Goal: Task Accomplishment & Management: Manage account settings

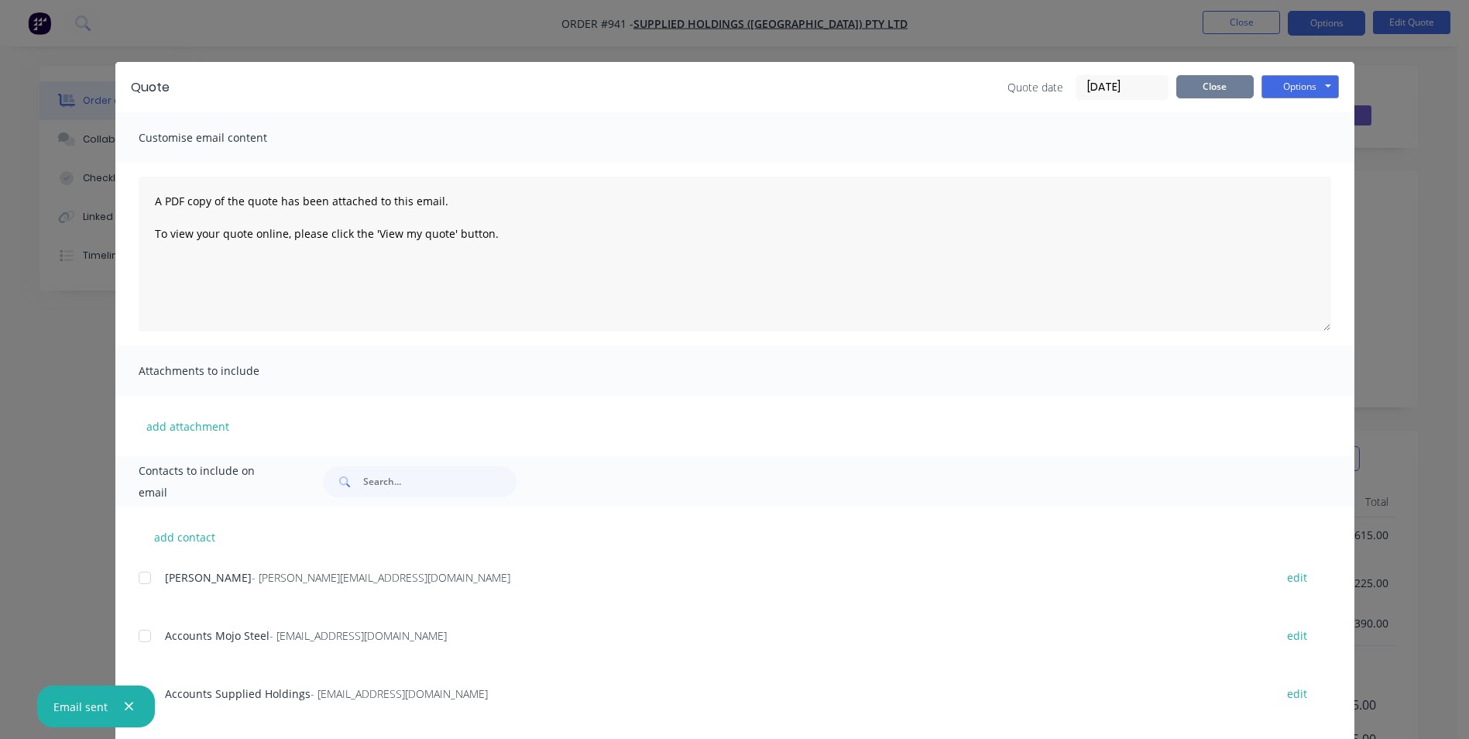
click at [1208, 85] on button "Close" at bounding box center [1214, 86] width 77 height 23
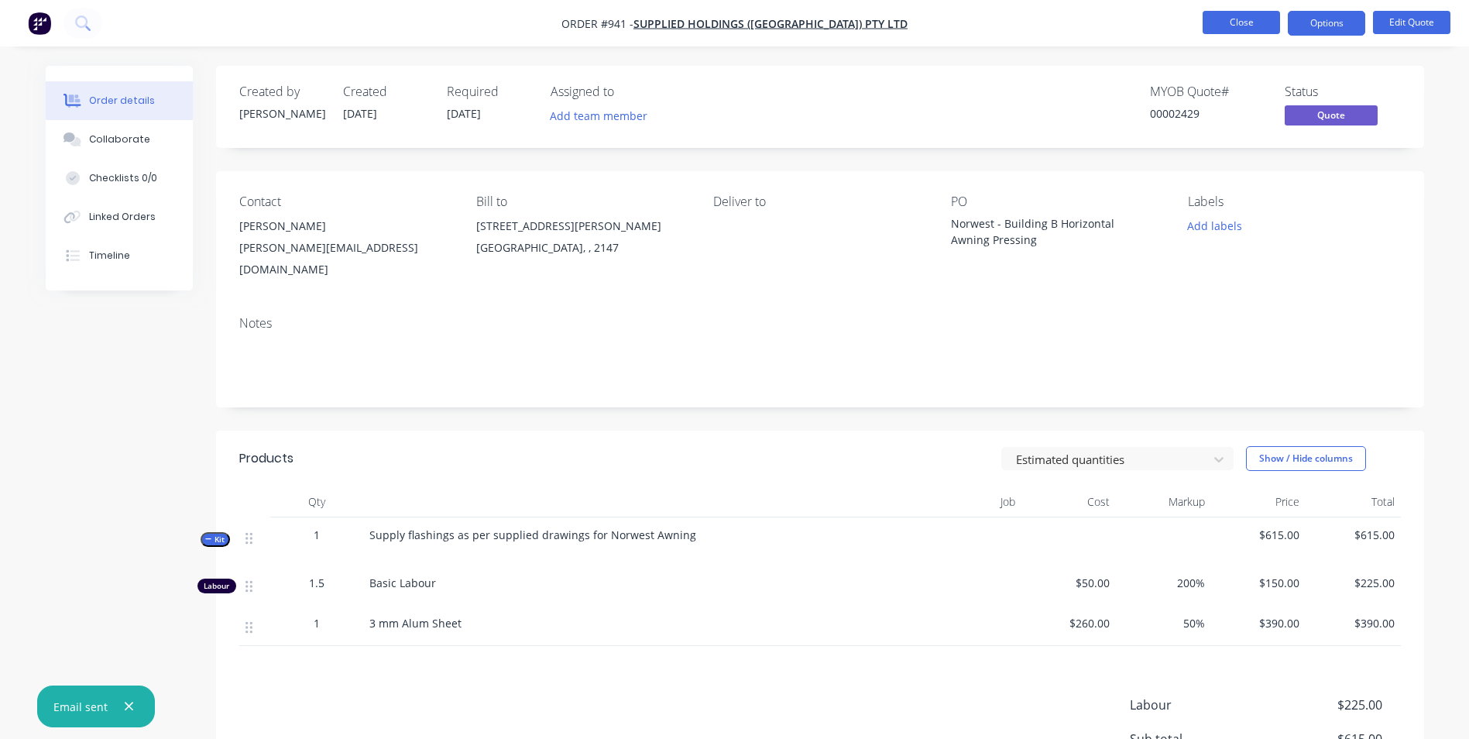
click at [1239, 19] on button "Close" at bounding box center [1241, 22] width 77 height 23
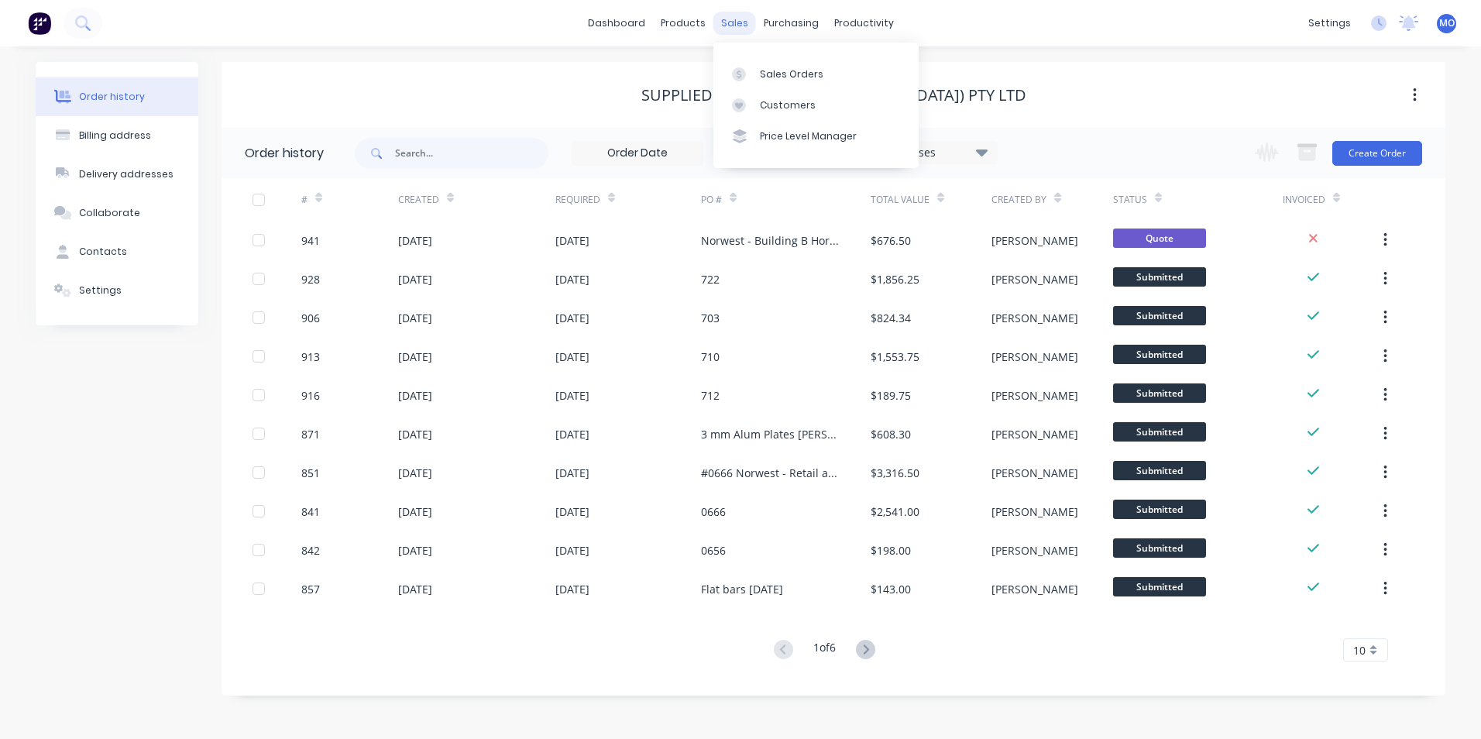
click at [744, 32] on div "sales" at bounding box center [734, 23] width 43 height 23
click at [760, 60] on link "Sales Orders" at bounding box center [815, 73] width 205 height 31
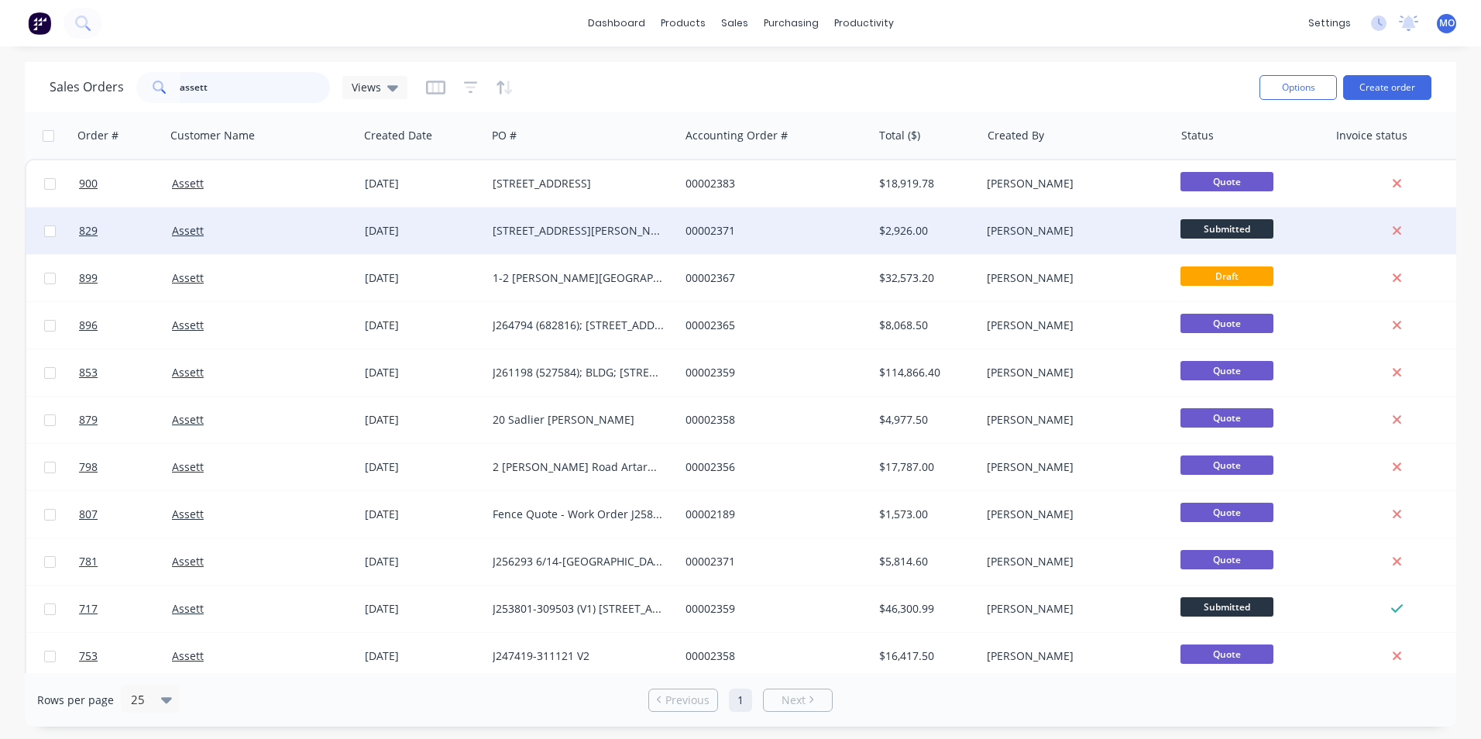
drag, startPoint x: 206, startPoint y: 91, endPoint x: 366, endPoint y: 228, distance: 210.4
click at [67, 100] on div "Sales Orders assett Views" at bounding box center [229, 87] width 358 height 31
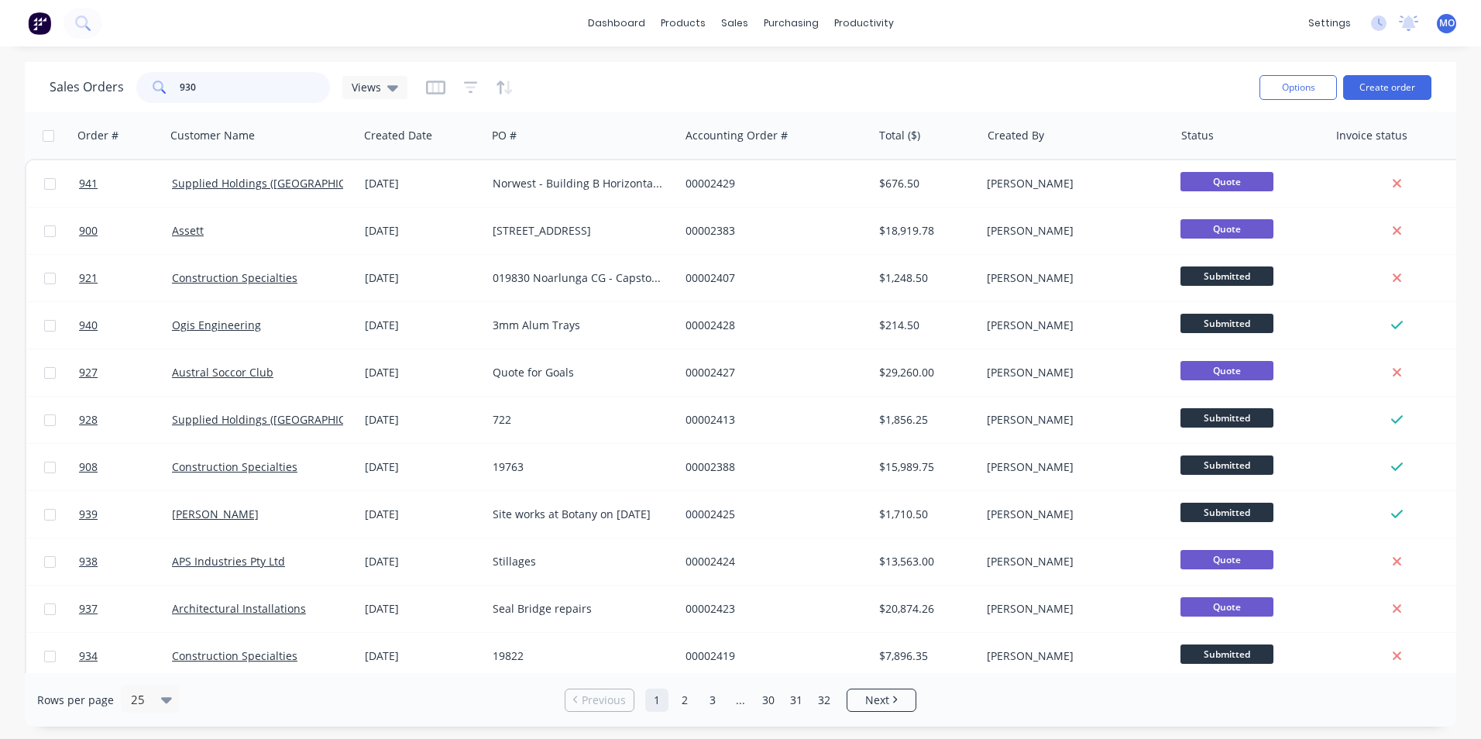
type input "930"
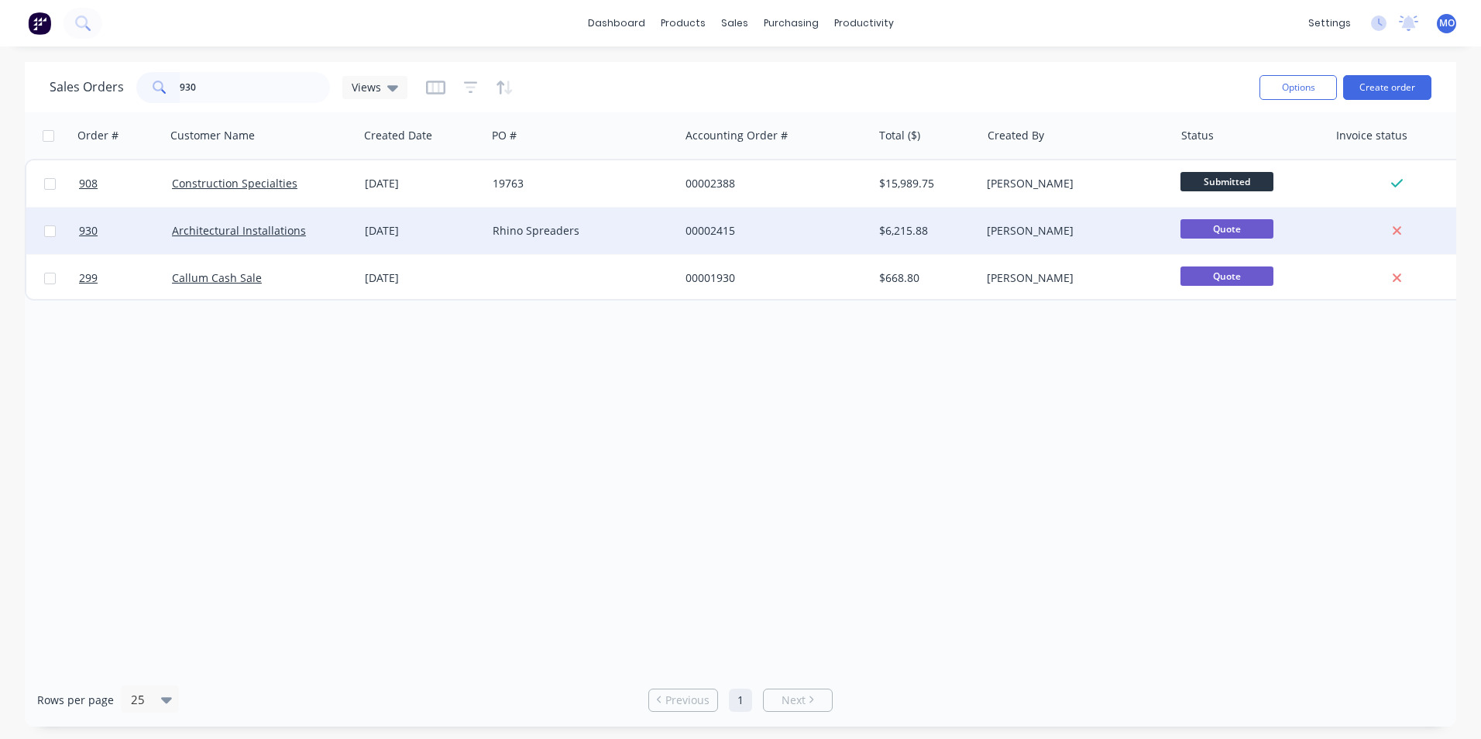
click at [225, 222] on div "Architectural Installations" at bounding box center [262, 231] width 193 height 46
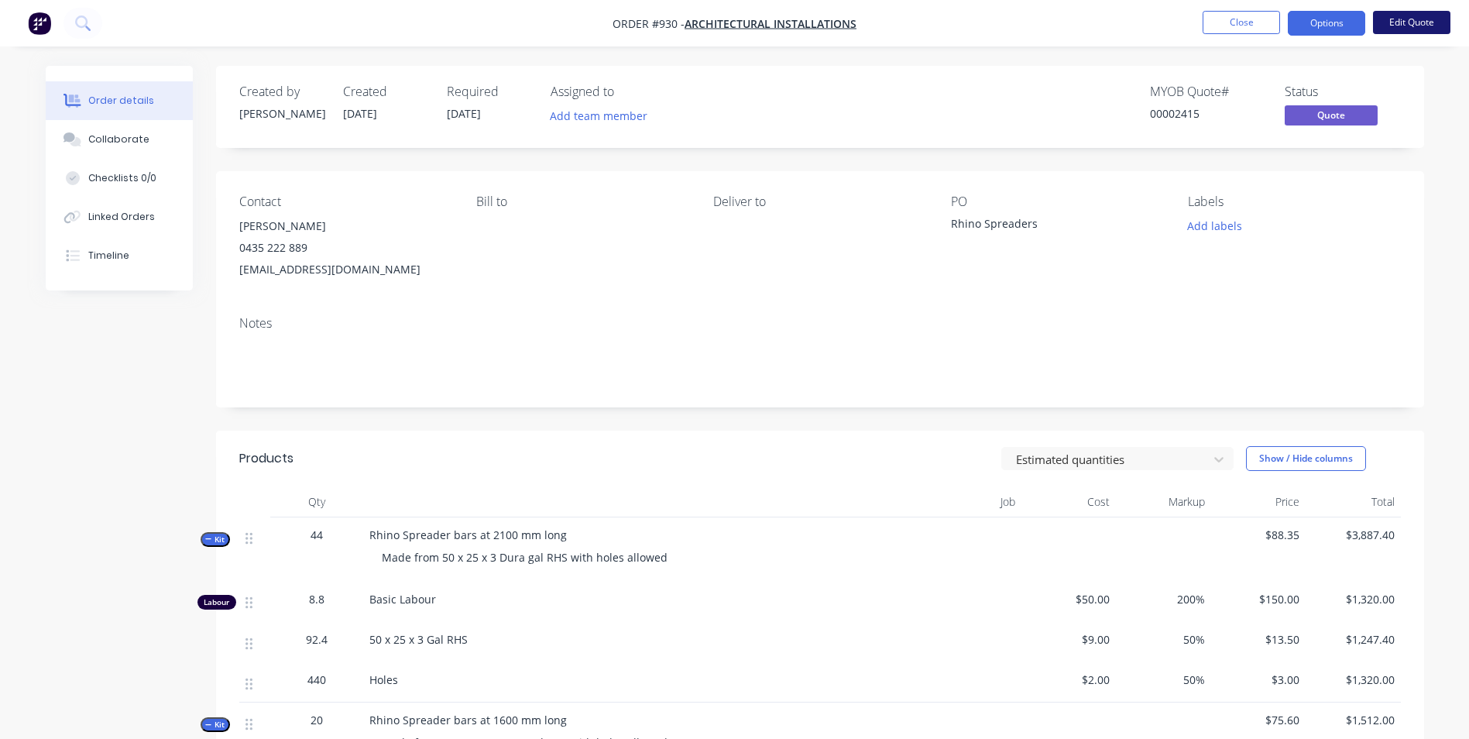
click at [1411, 26] on button "Edit Quote" at bounding box center [1411, 22] width 77 height 23
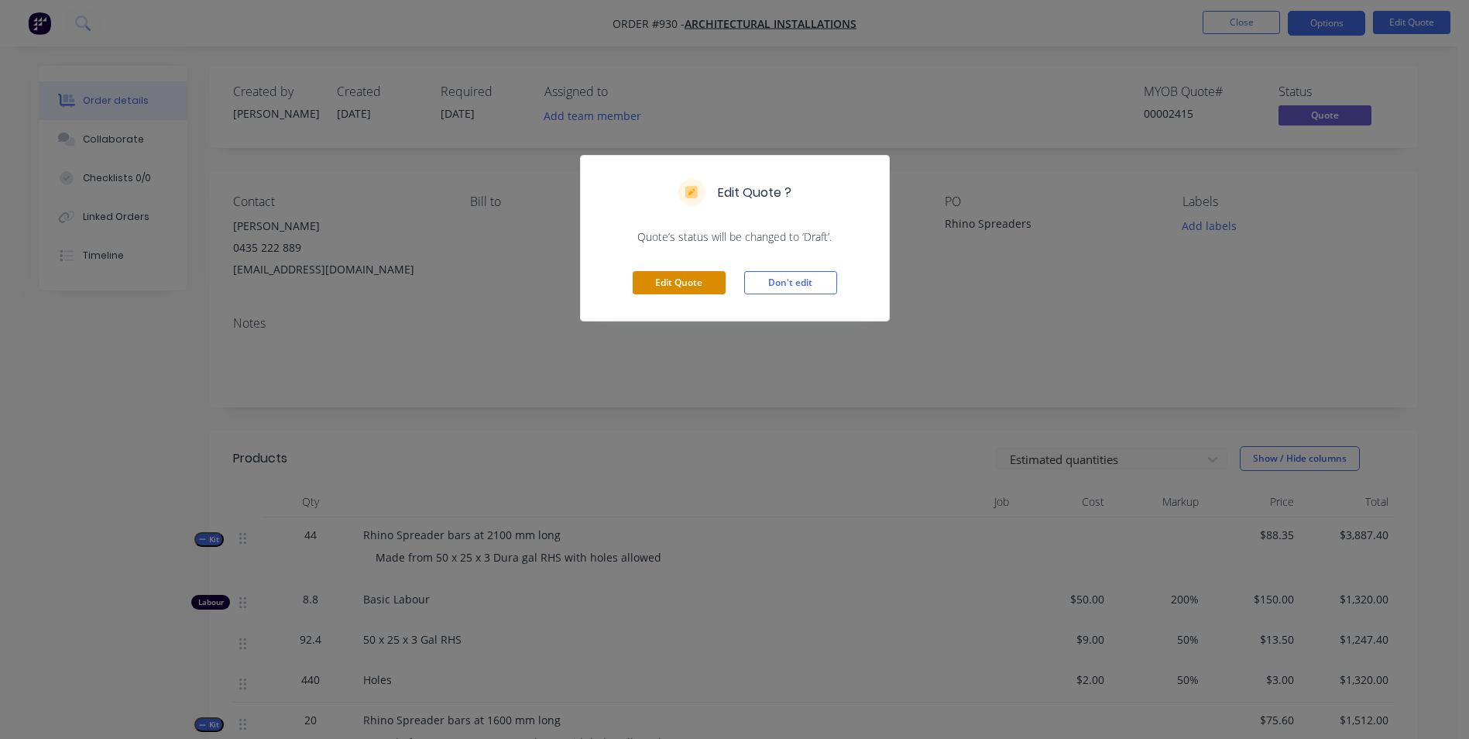
click at [698, 280] on button "Edit Quote" at bounding box center [679, 282] width 93 height 23
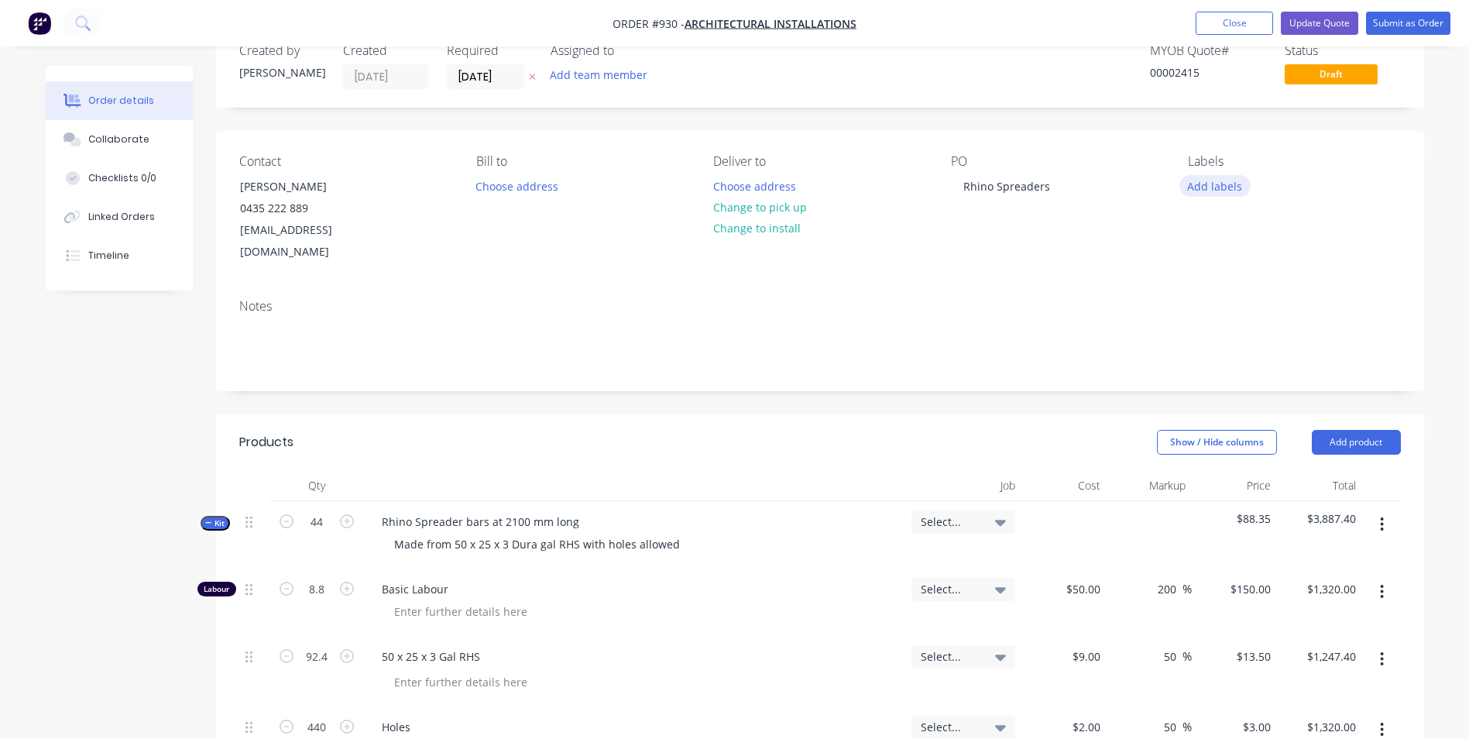
scroll to position [310, 0]
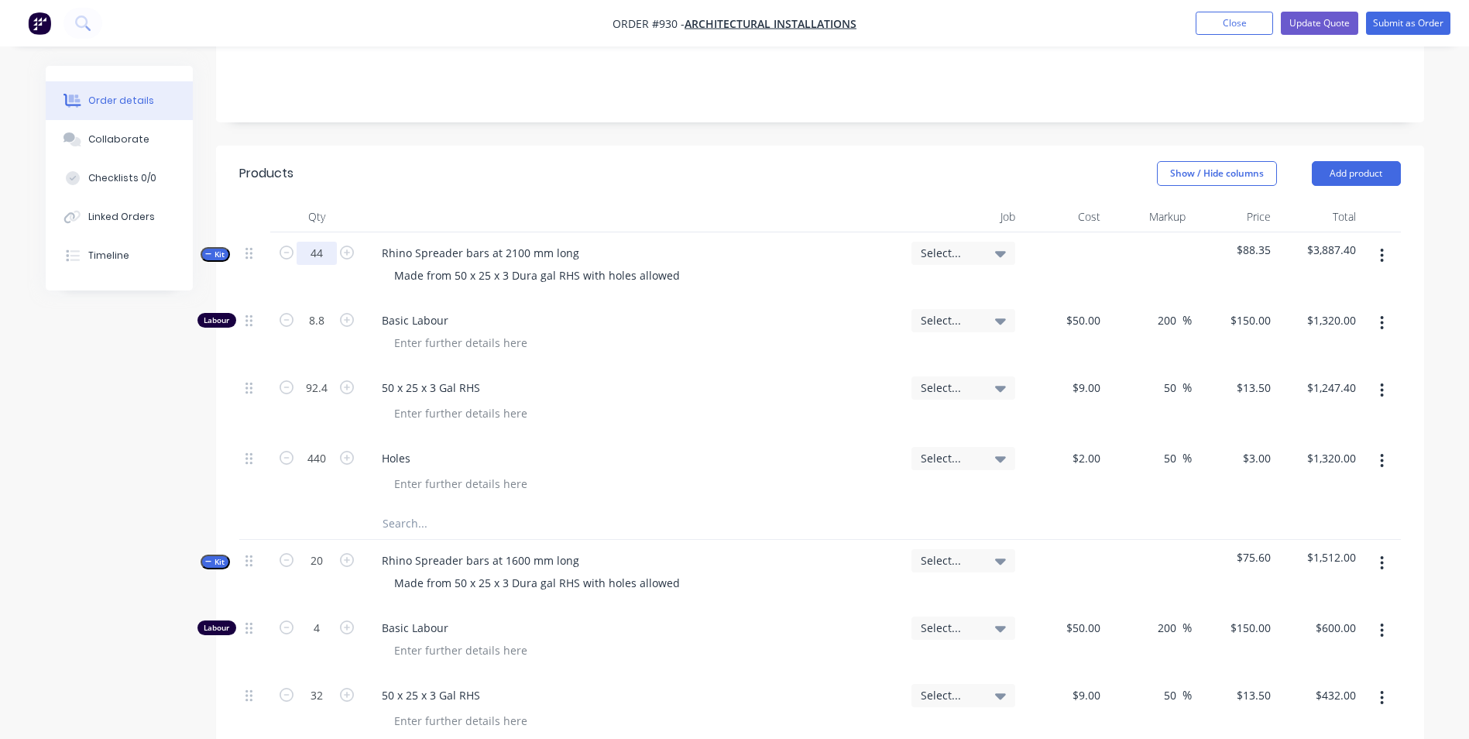
click at [325, 242] on input "44" at bounding box center [317, 253] width 40 height 23
type input "90"
click at [763, 402] on div at bounding box center [640, 413] width 517 height 22
type input "18"
type input "$2,700.00"
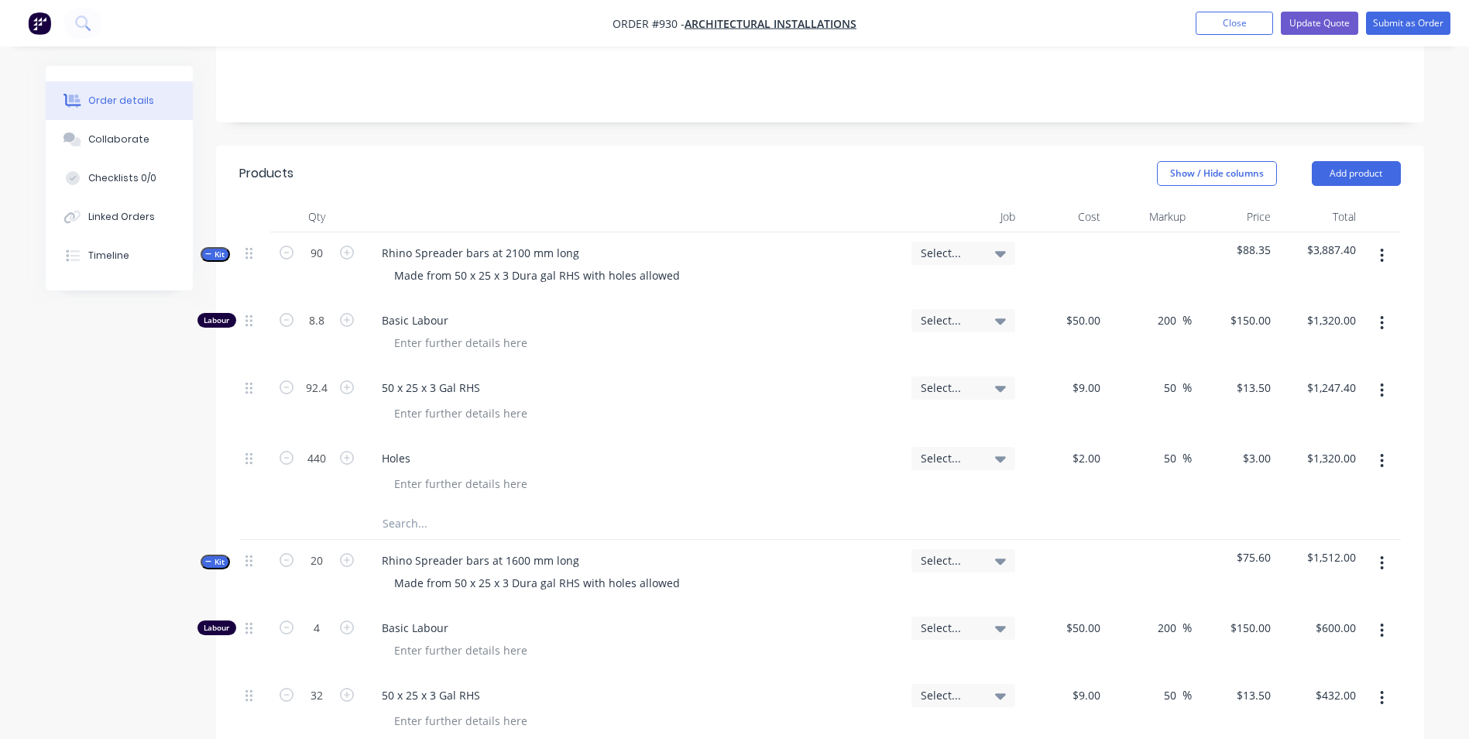
type input "189"
type input "$2,551.50"
type input "900"
type input "$2,700.00"
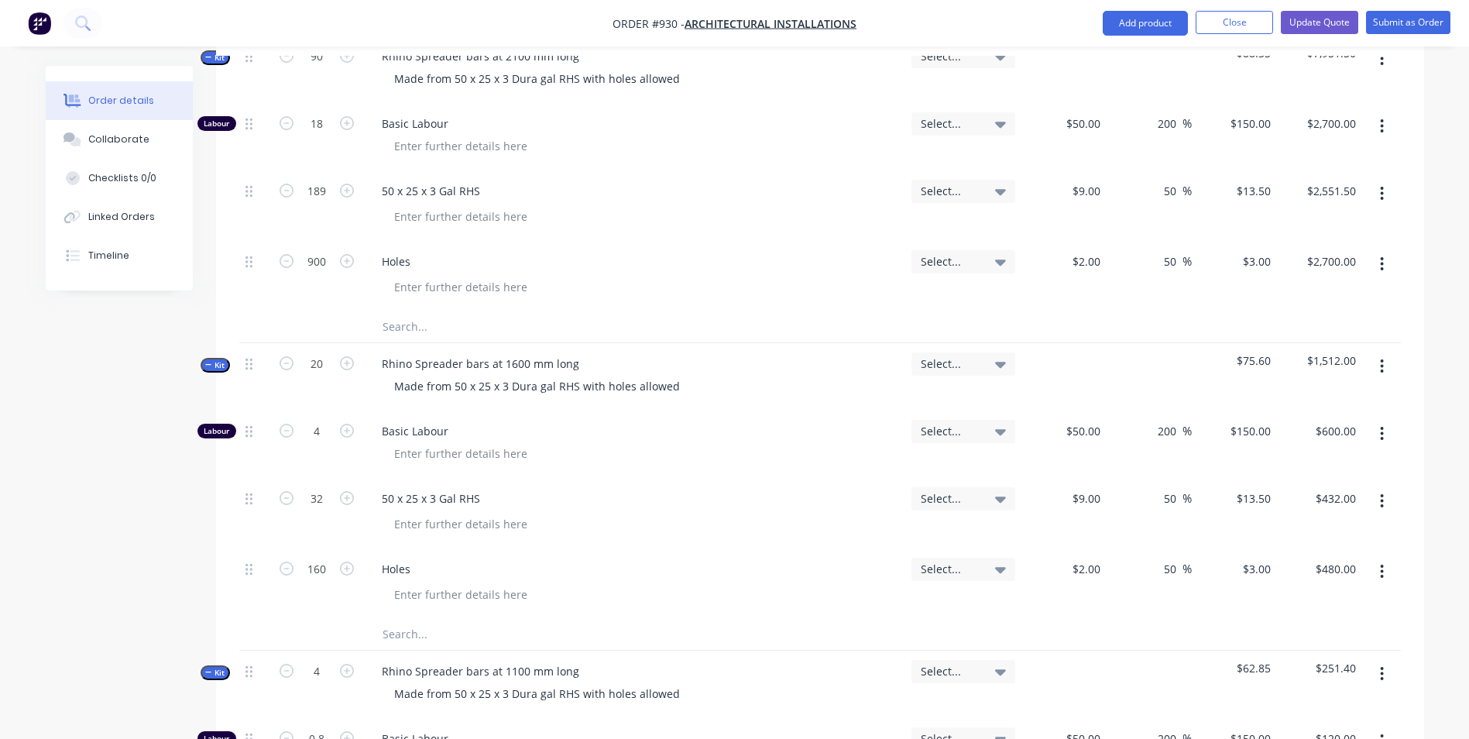
scroll to position [542, 0]
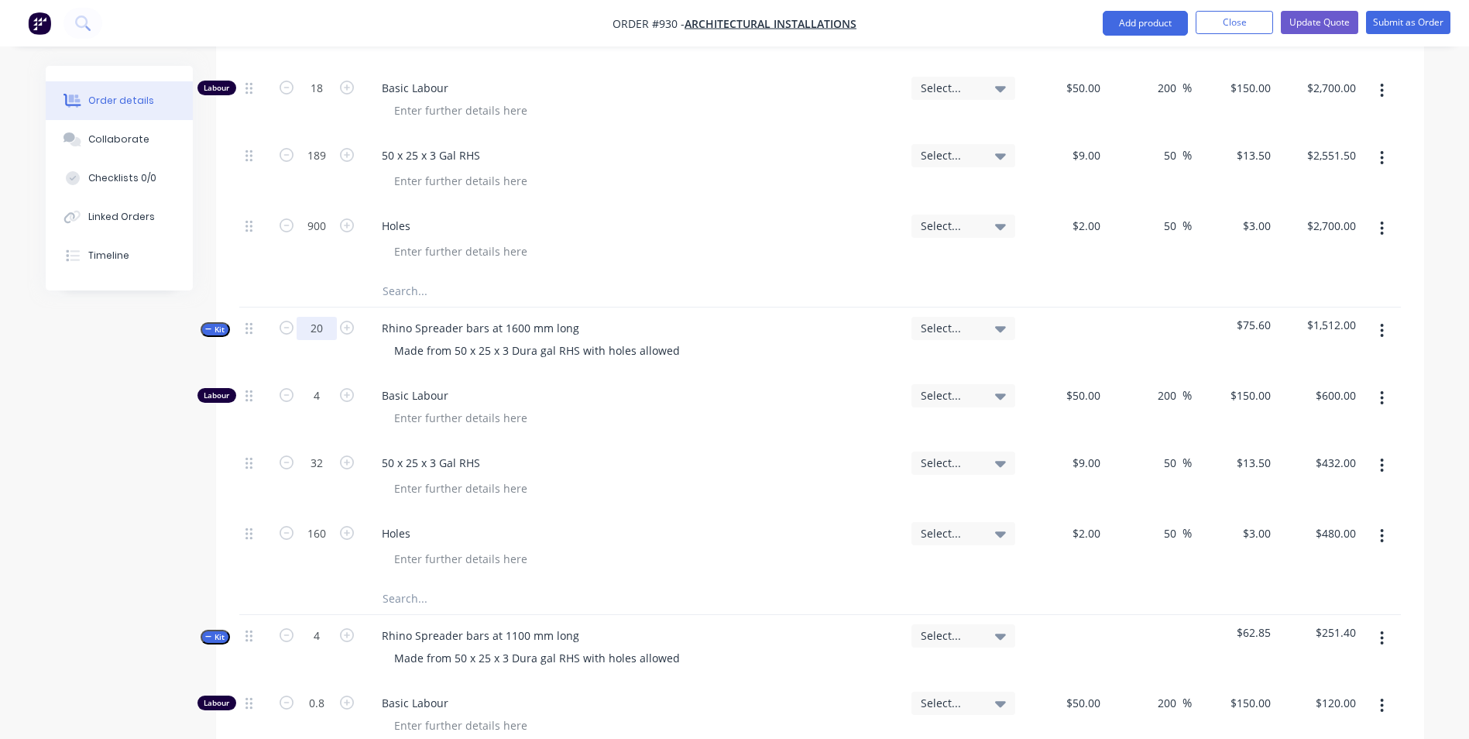
click at [321, 317] on input "20" at bounding box center [317, 328] width 40 height 23
type input "40"
click at [869, 558] on div "Holes" at bounding box center [634, 548] width 542 height 70
type input "8"
type input "$1,200.00"
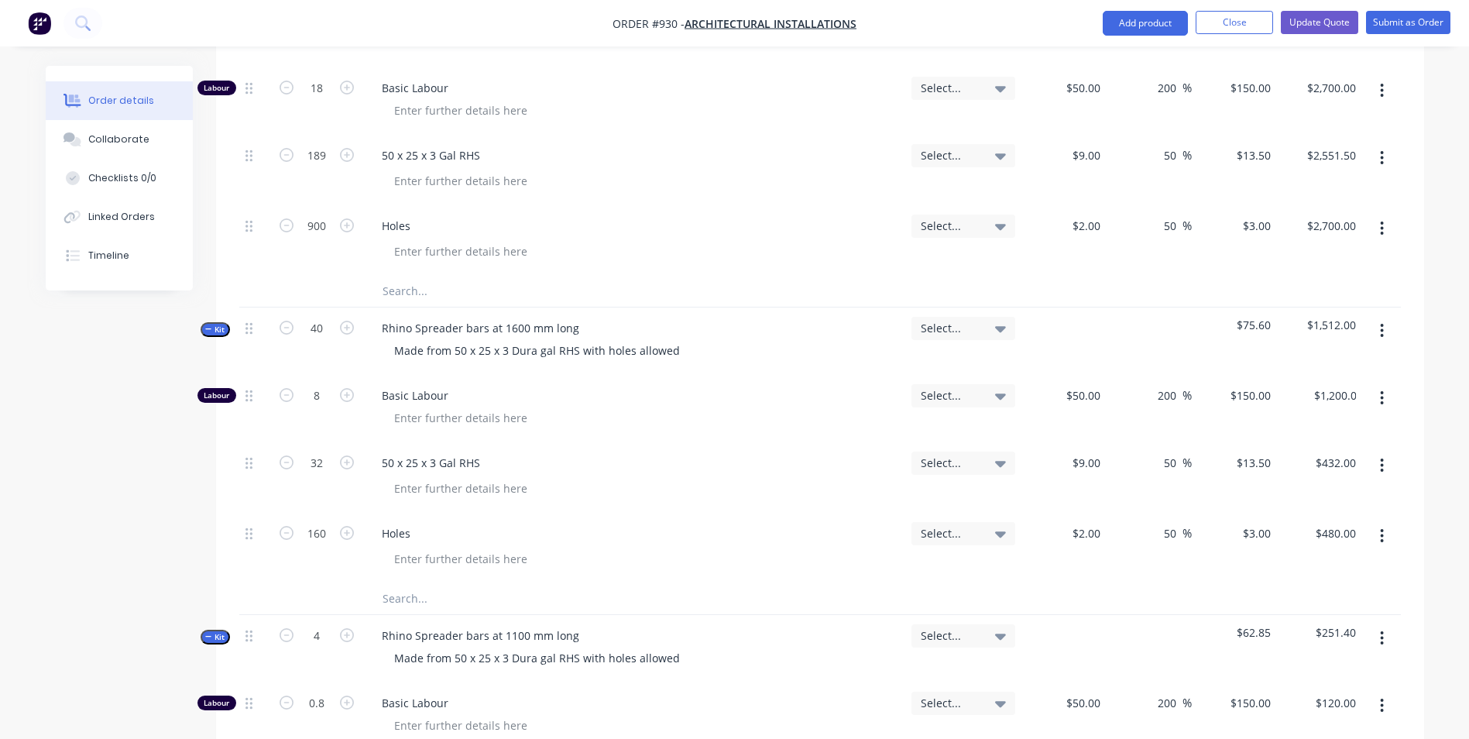
type input "64"
type input "$864.00"
type input "320"
type input "$960.00"
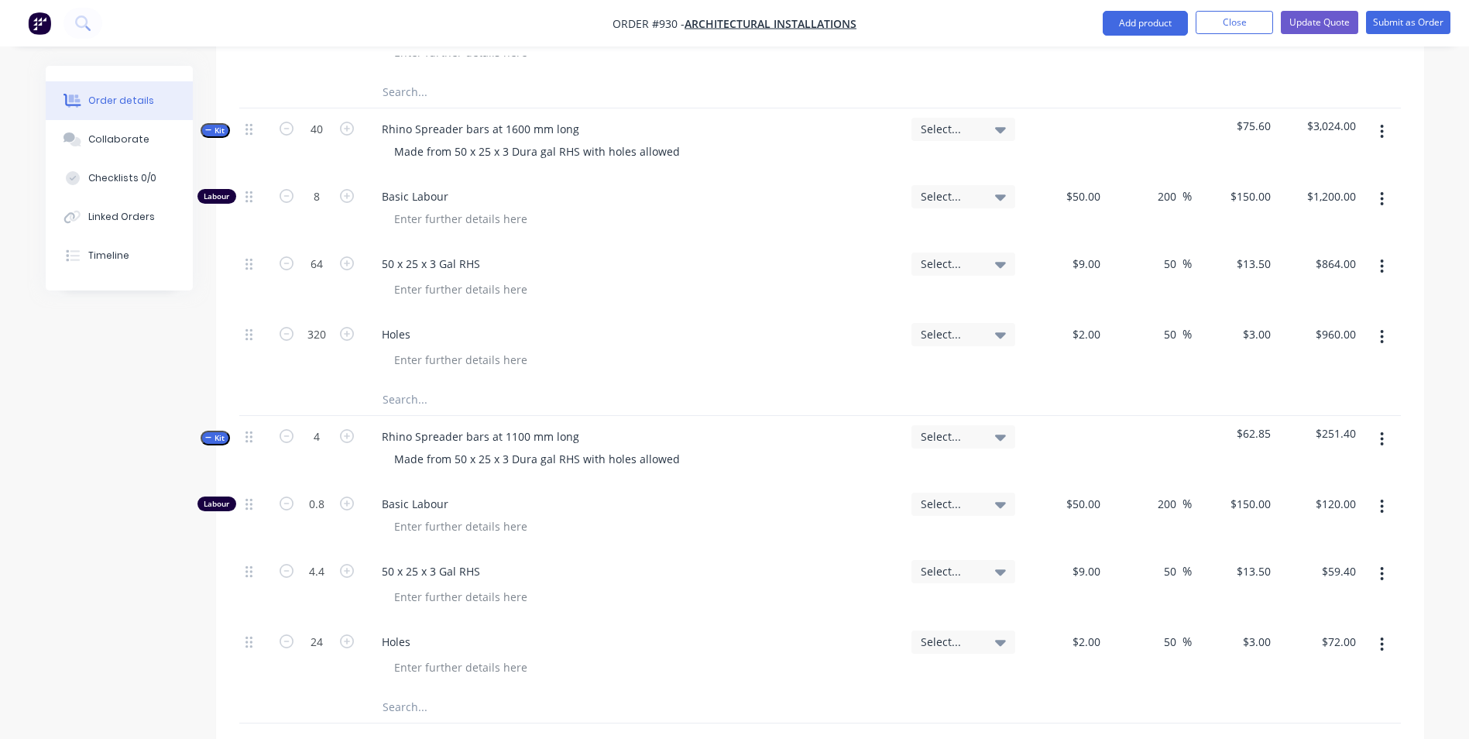
scroll to position [852, 0]
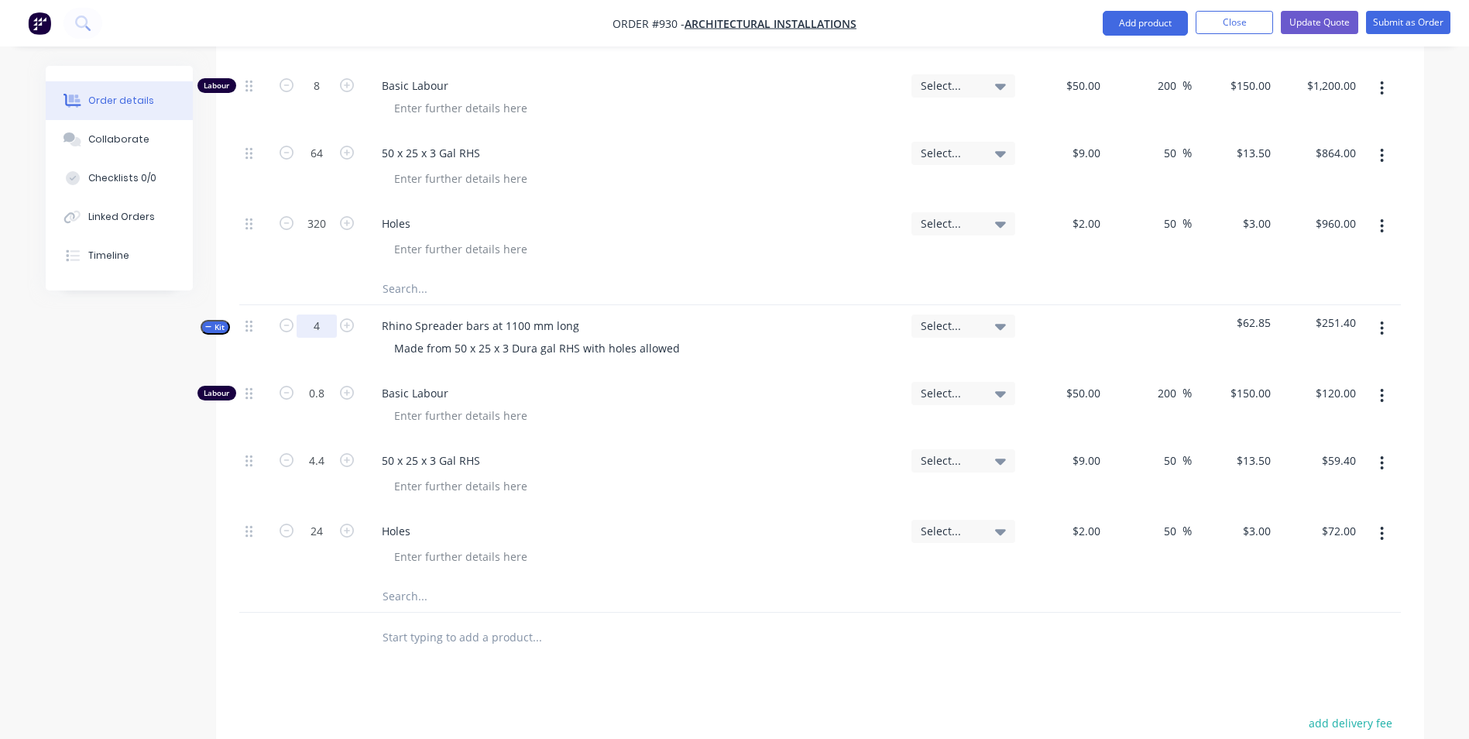
click at [321, 314] on input "4" at bounding box center [317, 325] width 40 height 23
type input "8"
click at [730, 486] on div "50 x 25 x 3 Gal RHS" at bounding box center [634, 475] width 542 height 70
type input "1.6"
type input "$240.00"
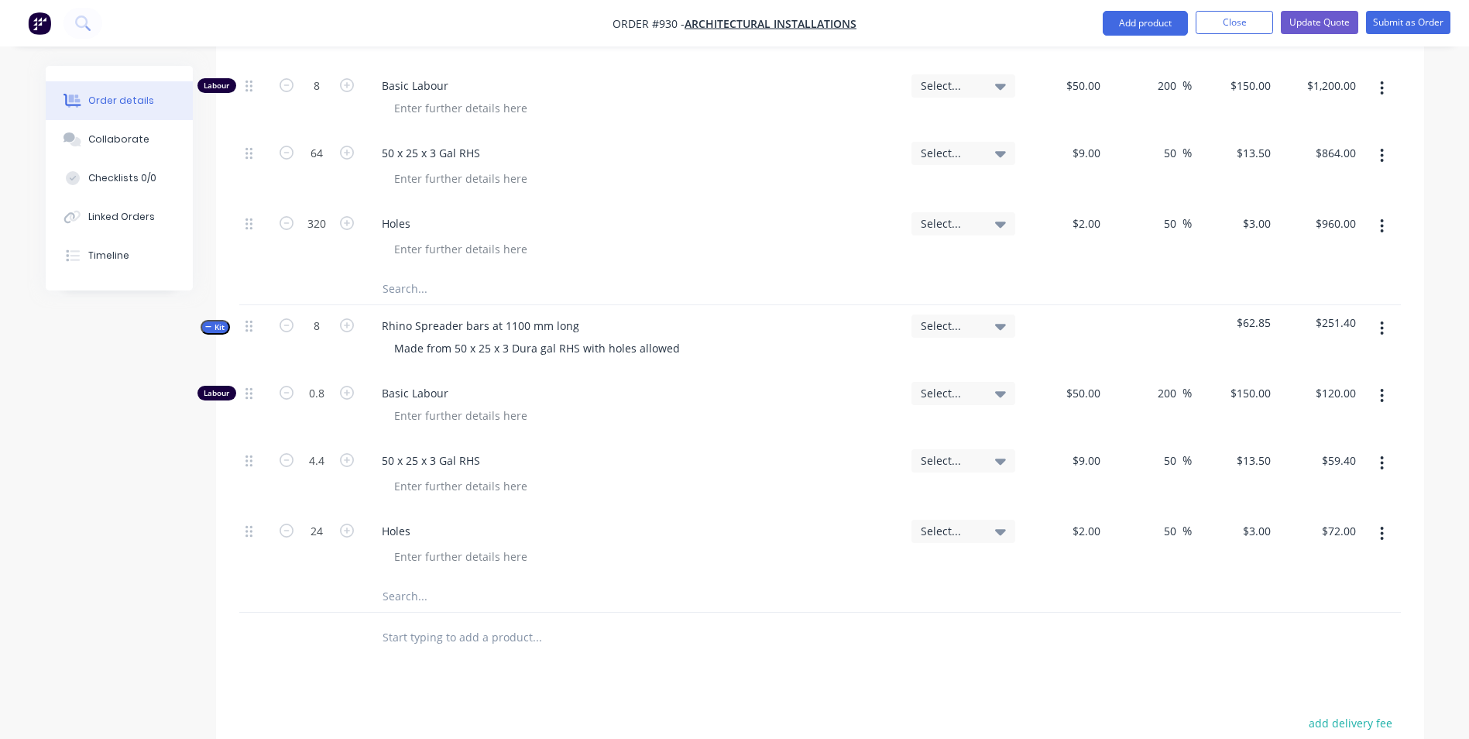
type input "8.8"
type input "$118.80"
type input "48"
type input "$144.00"
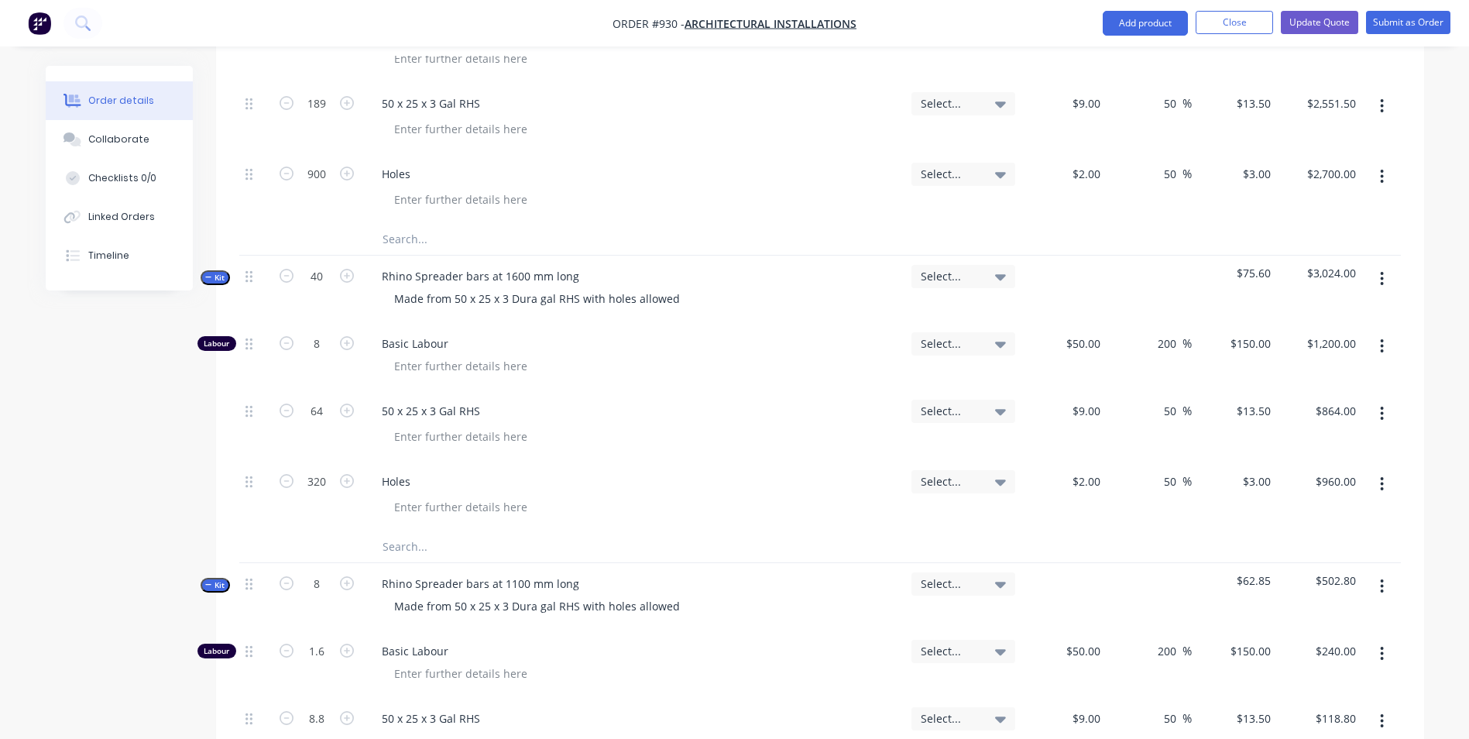
scroll to position [74, 0]
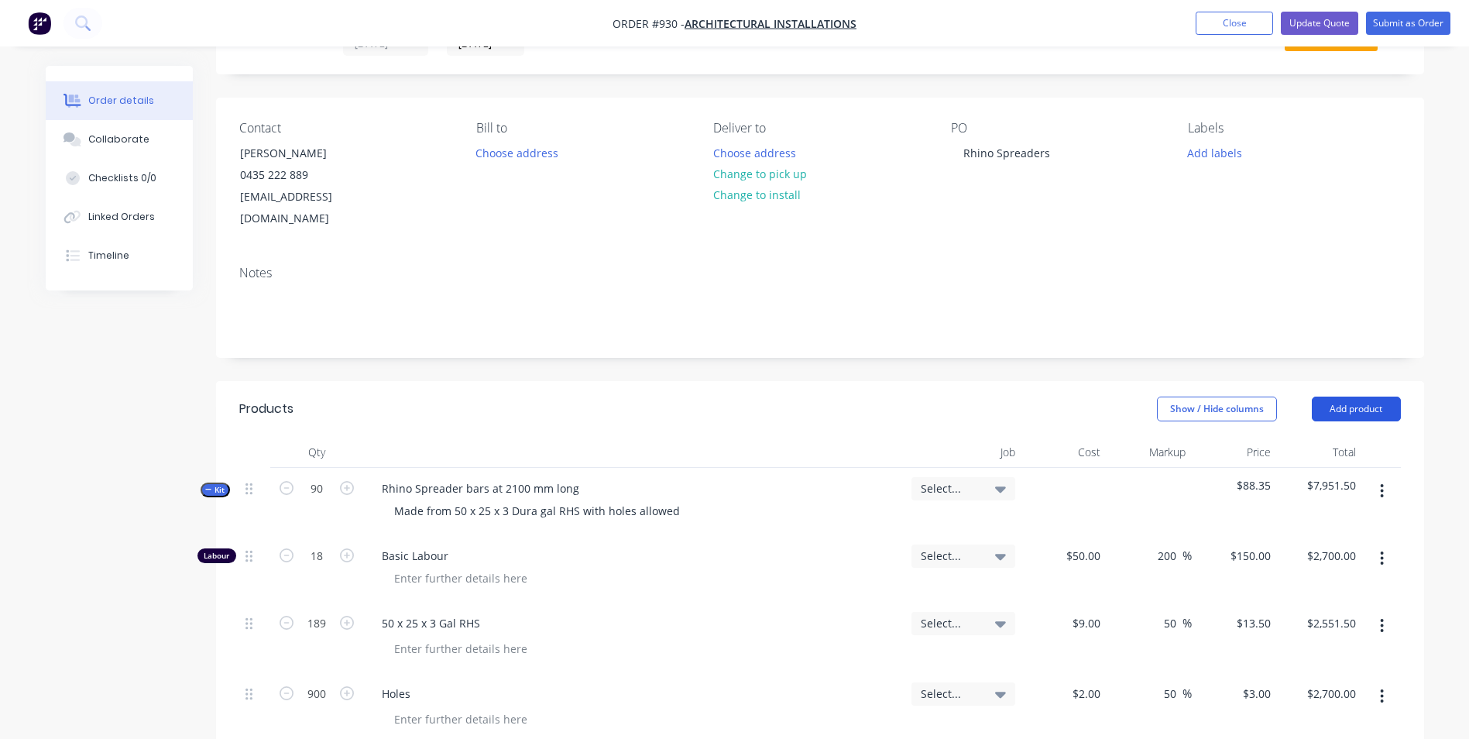
click at [1355, 397] on button "Add product" at bounding box center [1356, 409] width 89 height 25
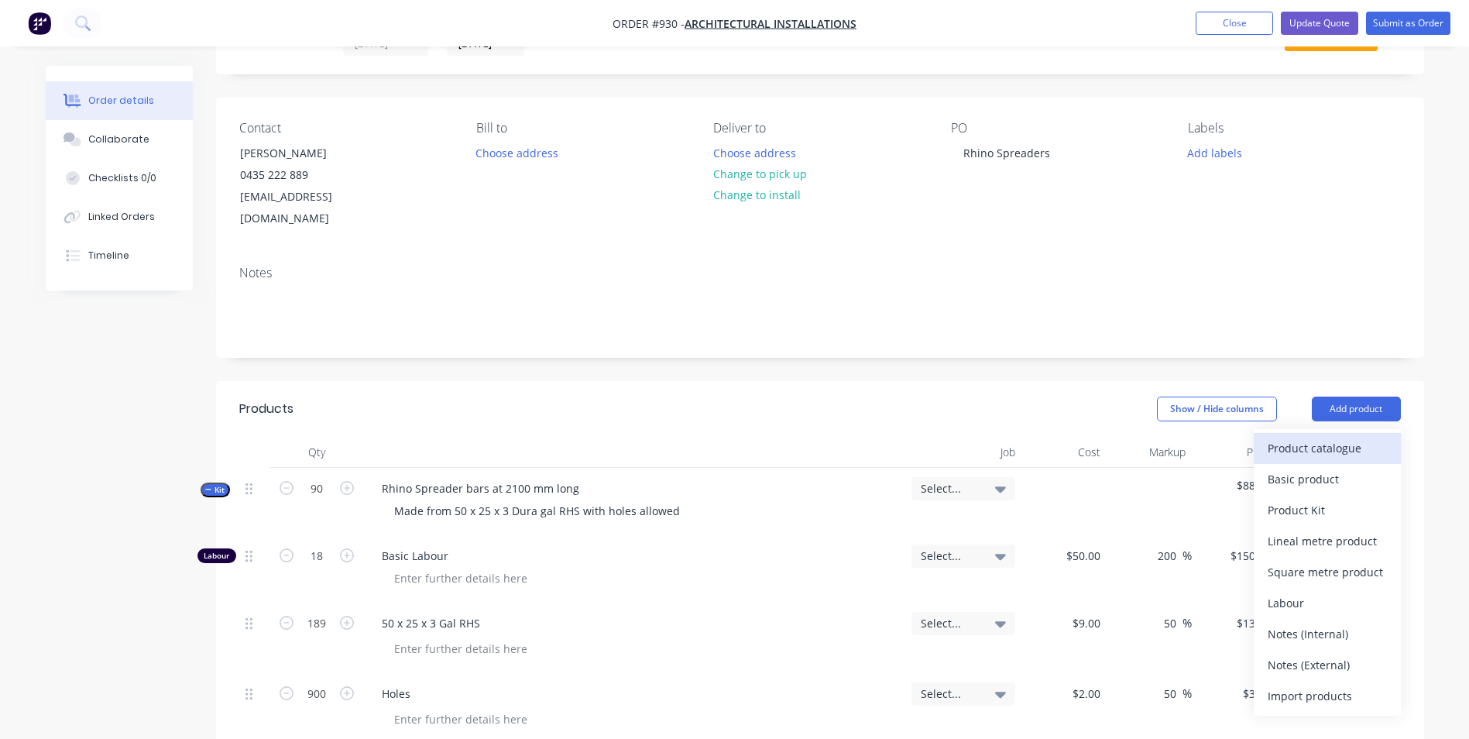
click at [1314, 437] on div "Product catalogue" at bounding box center [1327, 448] width 119 height 22
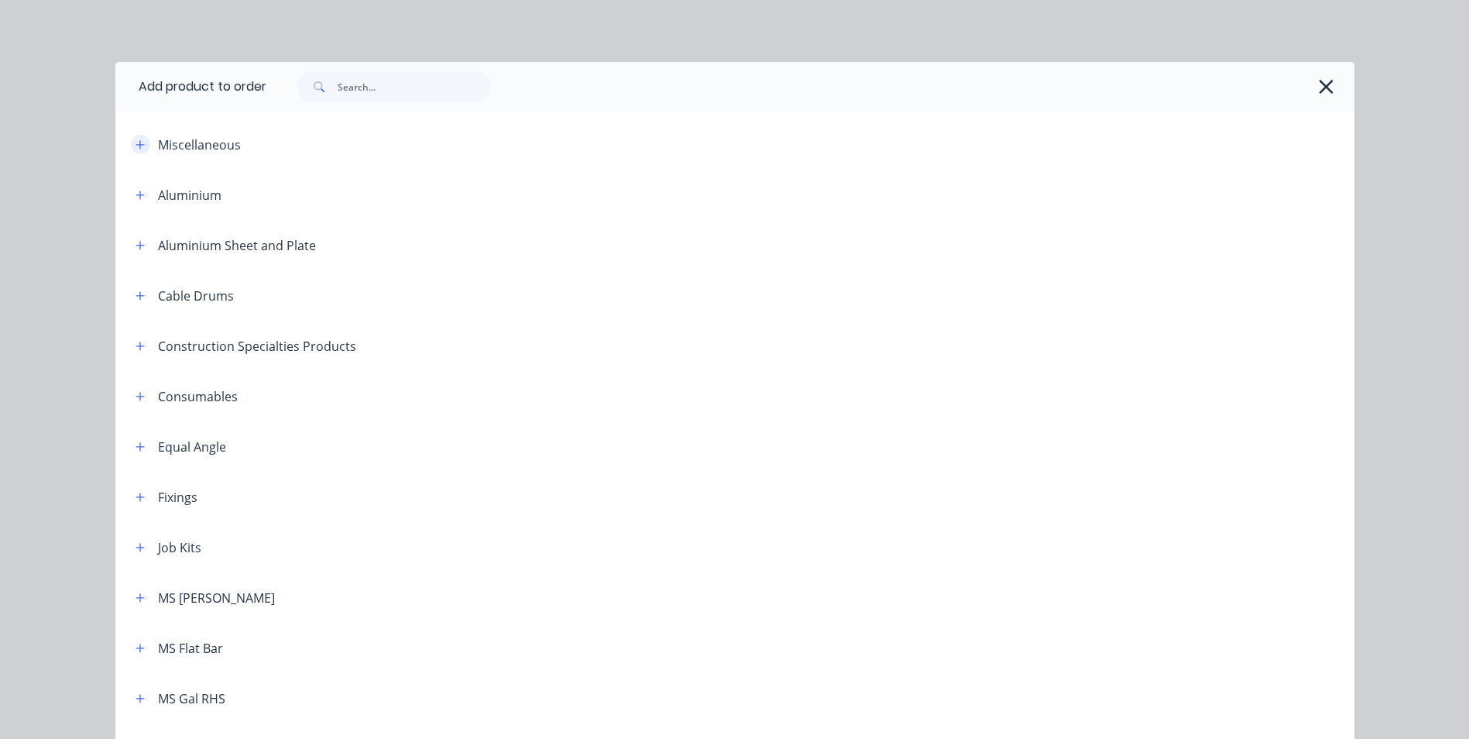
click at [136, 145] on icon "button" at bounding box center [140, 144] width 9 height 11
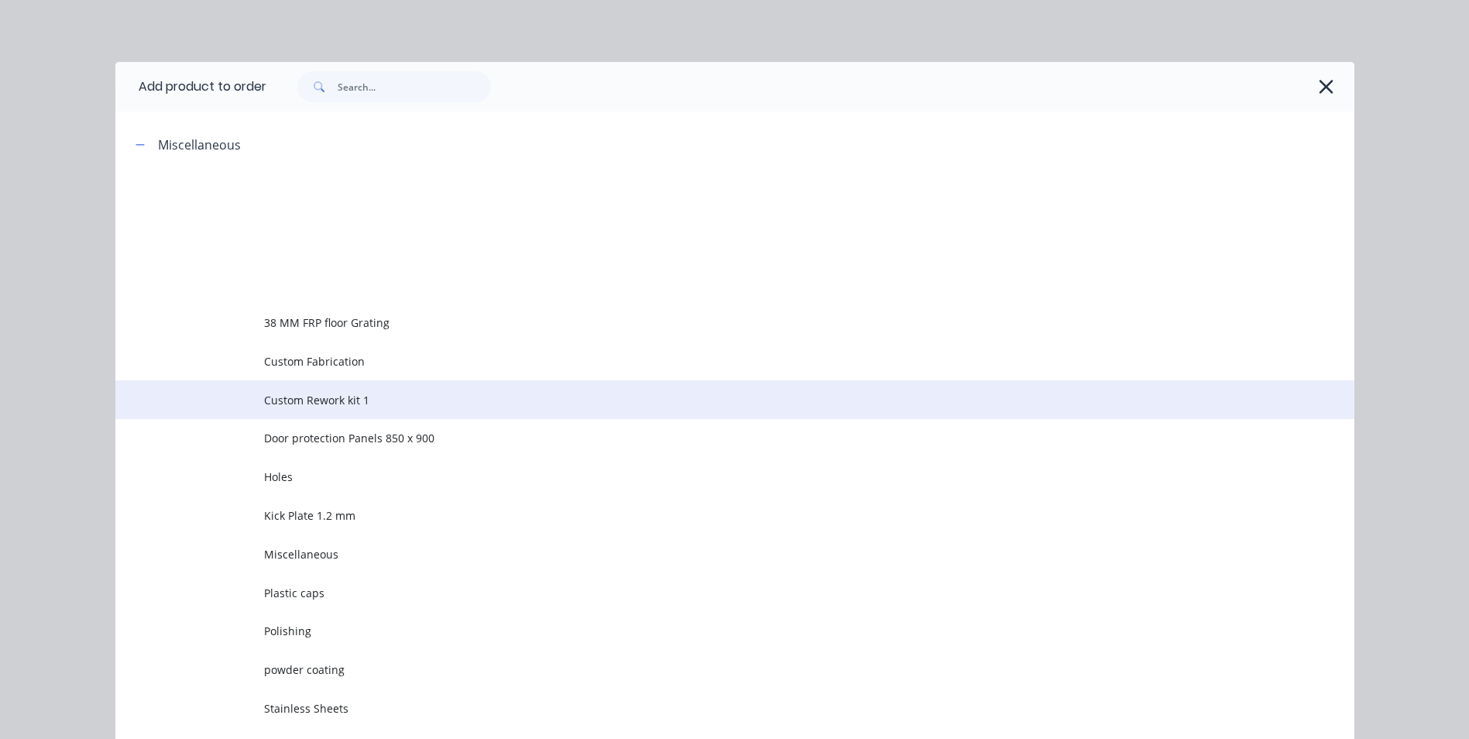
click at [319, 395] on span "Custom Rework kit 1" at bounding box center [700, 400] width 872 height 16
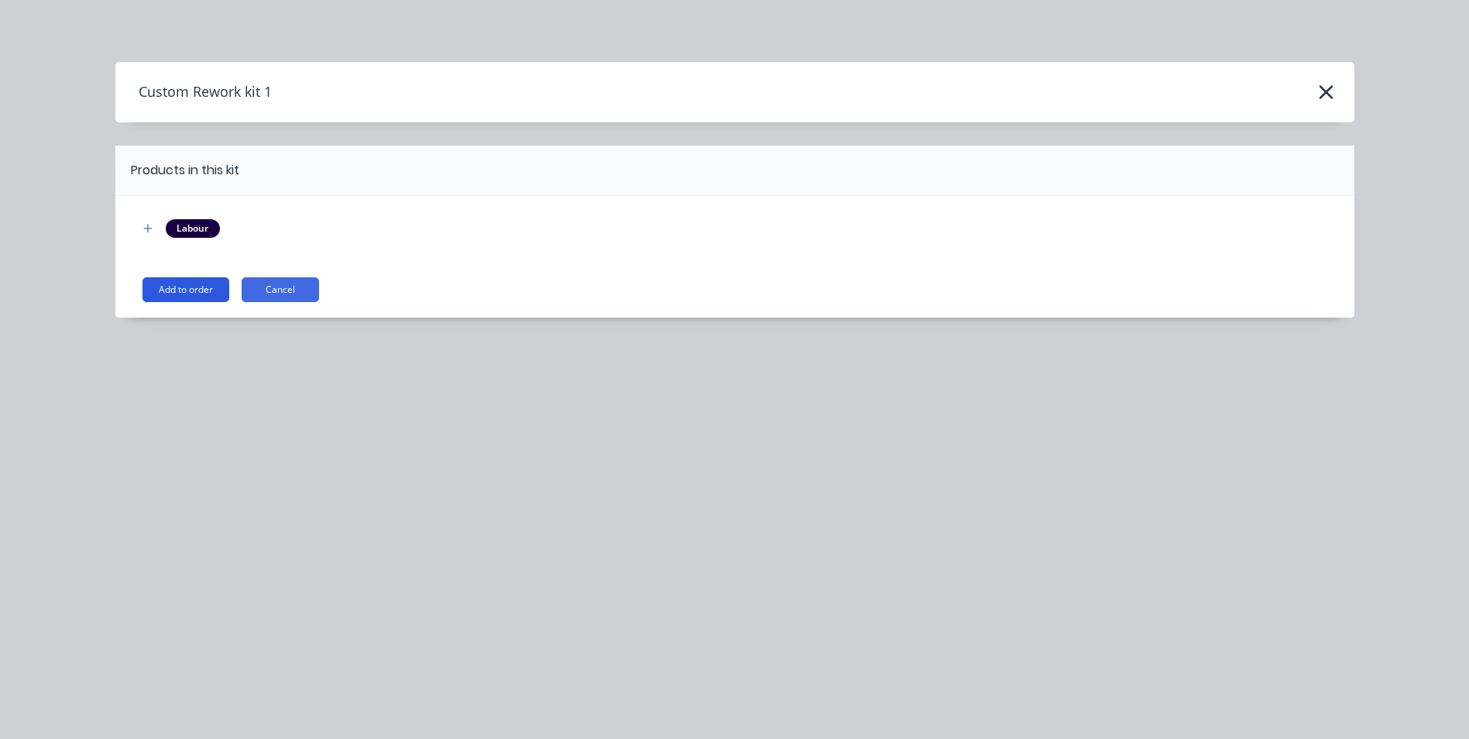
click at [158, 290] on button "Add to order" at bounding box center [186, 289] width 87 height 25
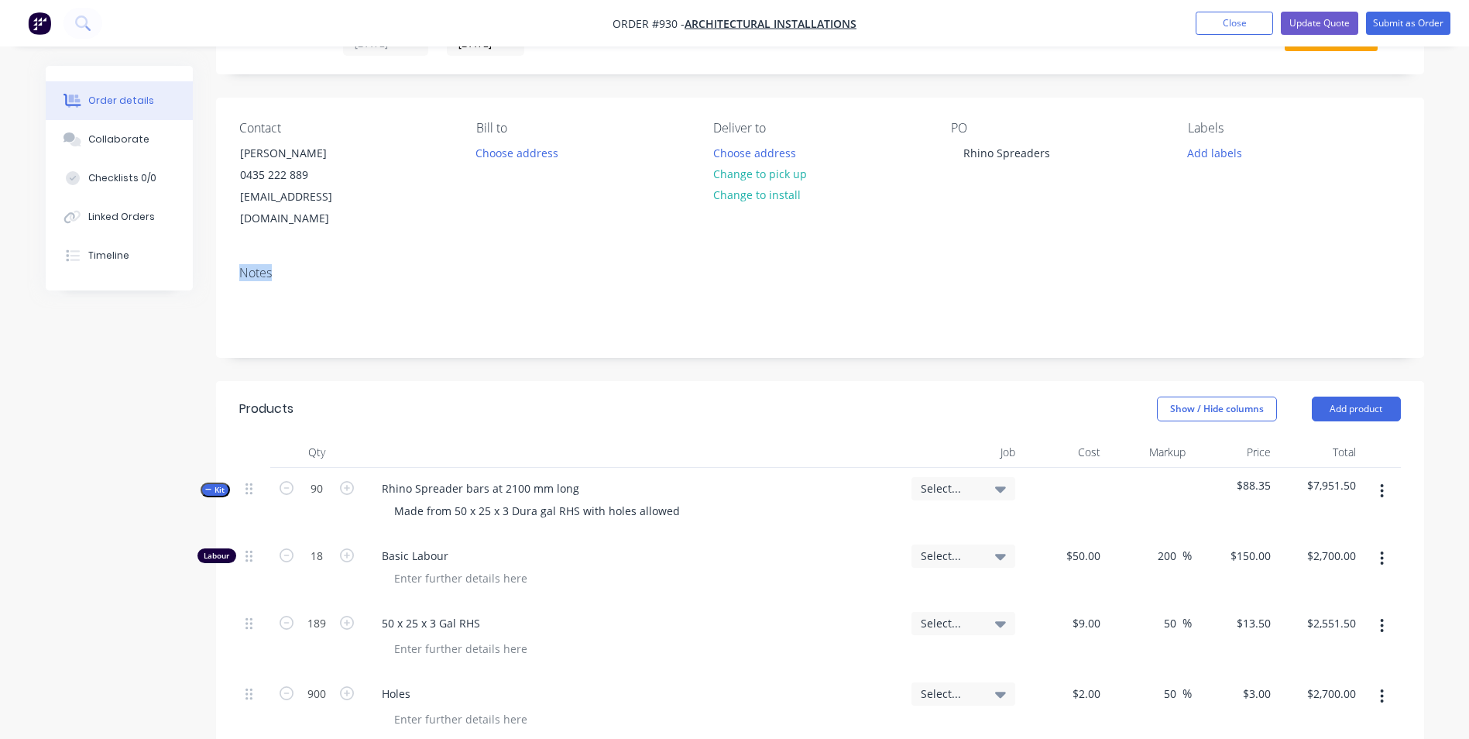
drag, startPoint x: 1467, startPoint y: 199, endPoint x: 1462, endPoint y: 256, distance: 56.7
drag, startPoint x: 1462, startPoint y: 256, endPoint x: 1476, endPoint y: 235, distance: 25.1
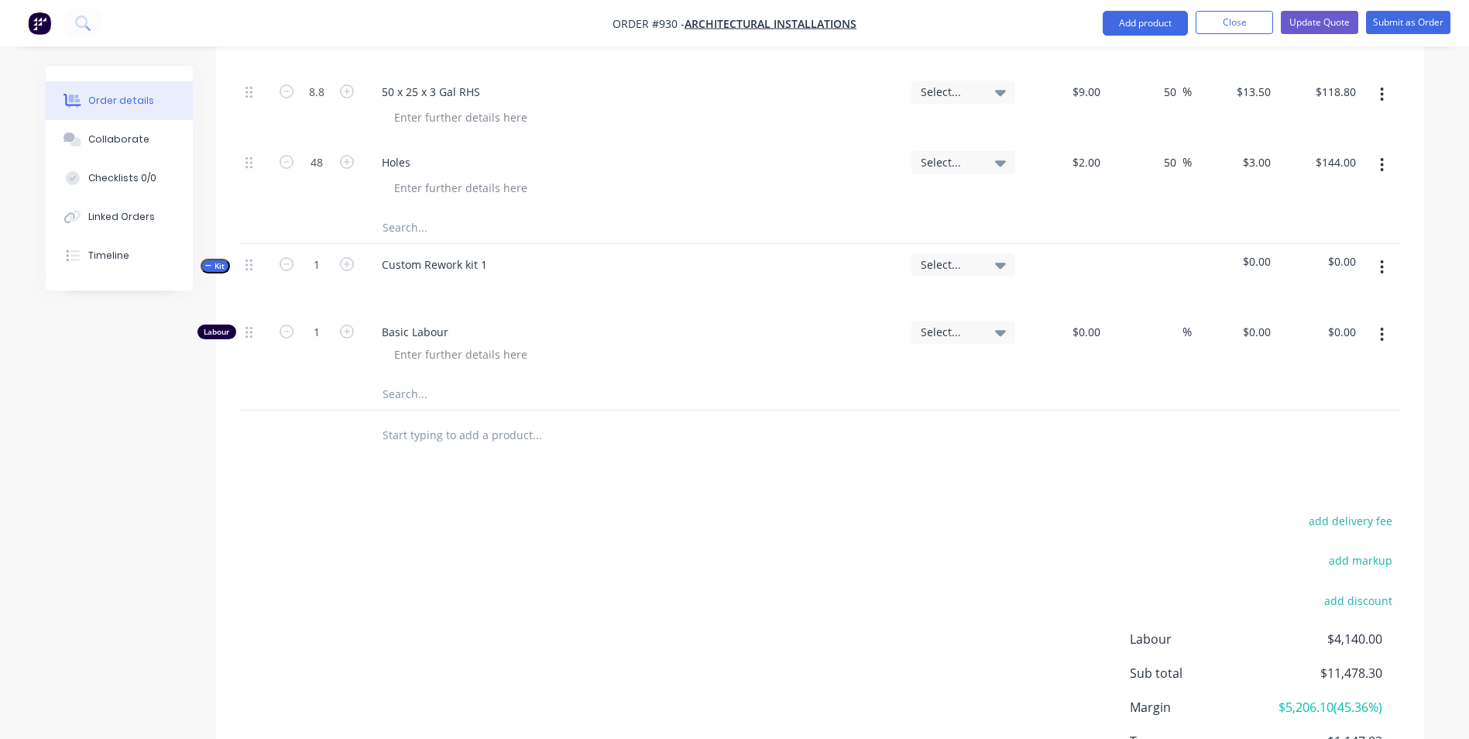
scroll to position [1227, 0]
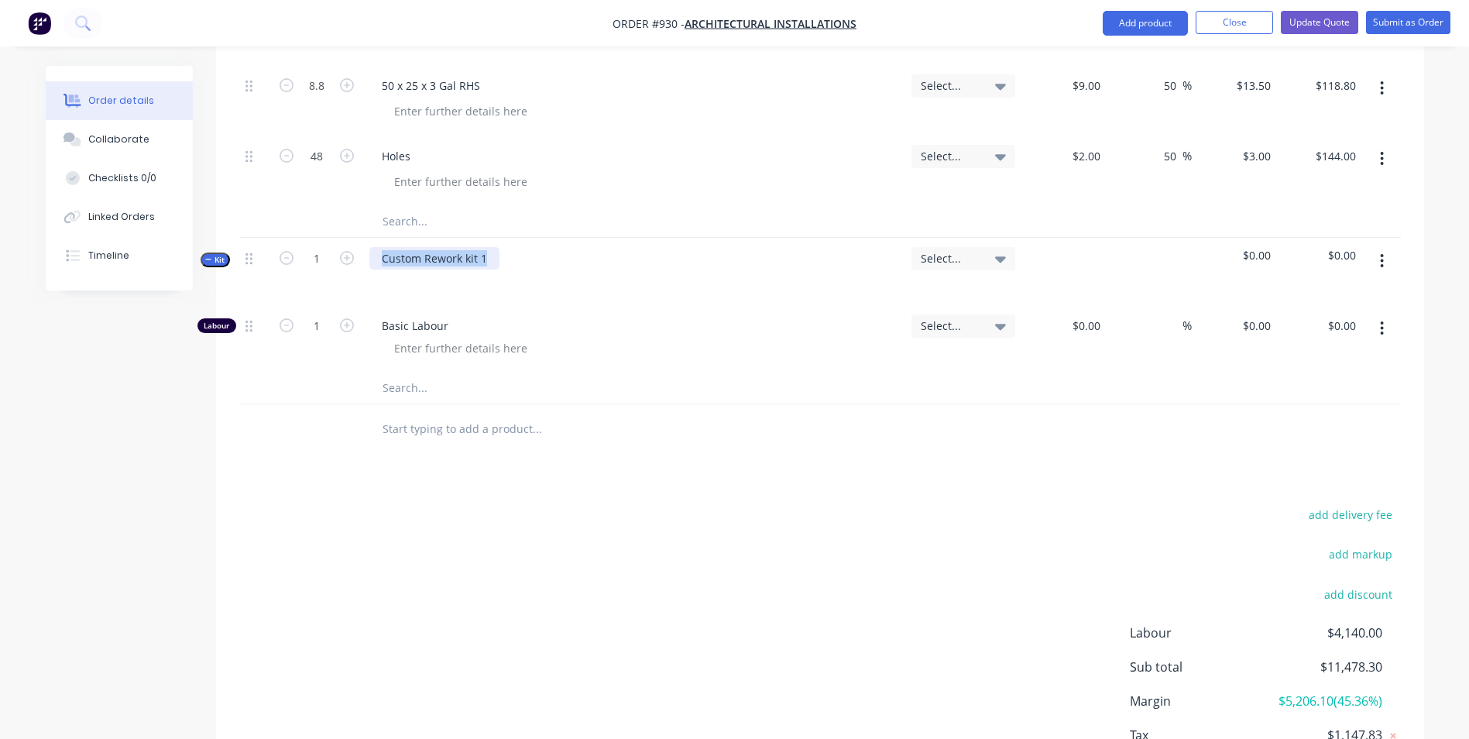
drag, startPoint x: 490, startPoint y: 230, endPoint x: 322, endPoint y: 256, distance: 170.0
click at [322, 256] on div "Kit 1 Custom Rework kit 1 Select... $0.00 $0.00" at bounding box center [820, 271] width 1162 height 67
click at [325, 314] on input "1" at bounding box center [317, 325] width 40 height 23
click at [1381, 252] on icon "button" at bounding box center [1382, 260] width 4 height 17
click at [1329, 290] on div "Add product to kit" at bounding box center [1327, 301] width 119 height 22
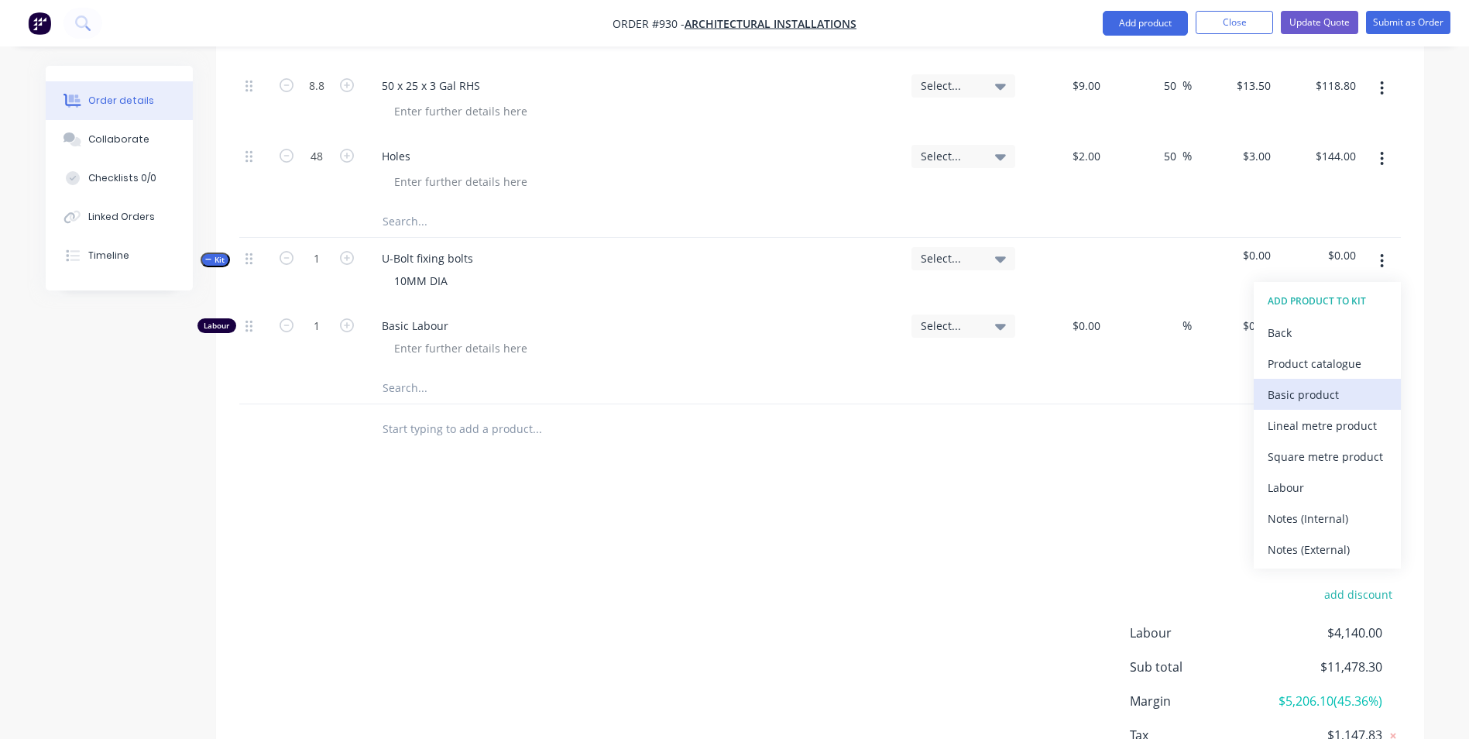
click at [1286, 383] on div "Basic product" at bounding box center [1327, 394] width 119 height 22
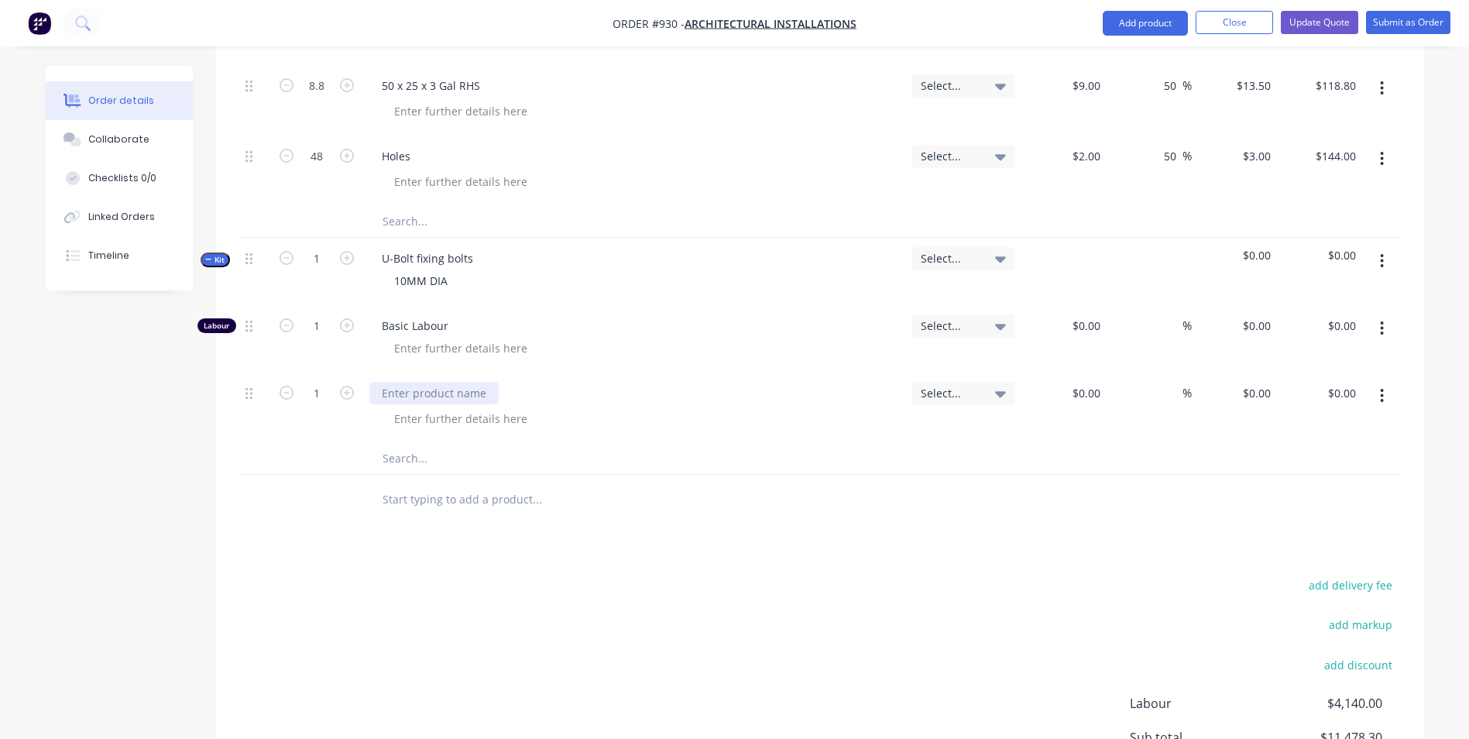
click at [476, 382] on div at bounding box center [433, 393] width 129 height 22
type input "$1.35"
type input "2.6"
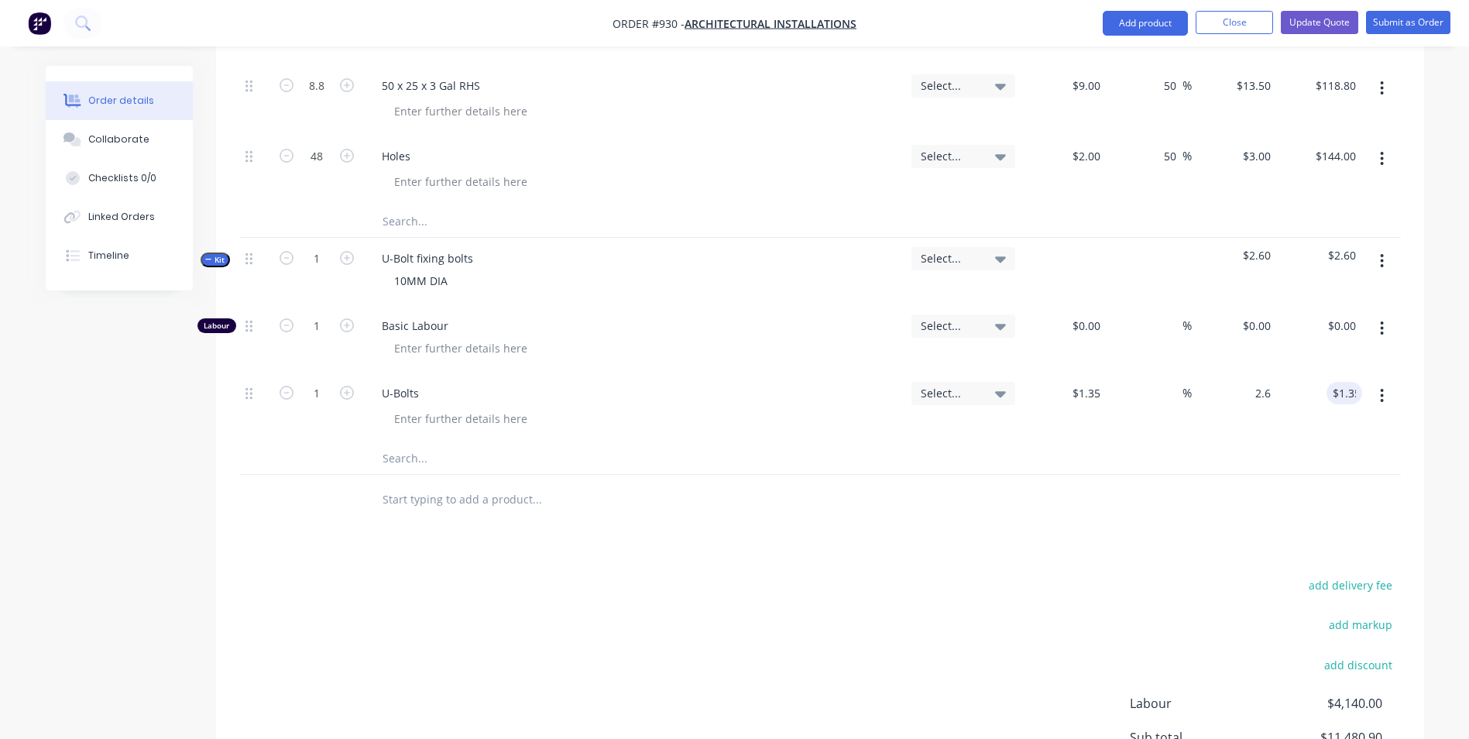
type input "92.59"
type input "$2.60"
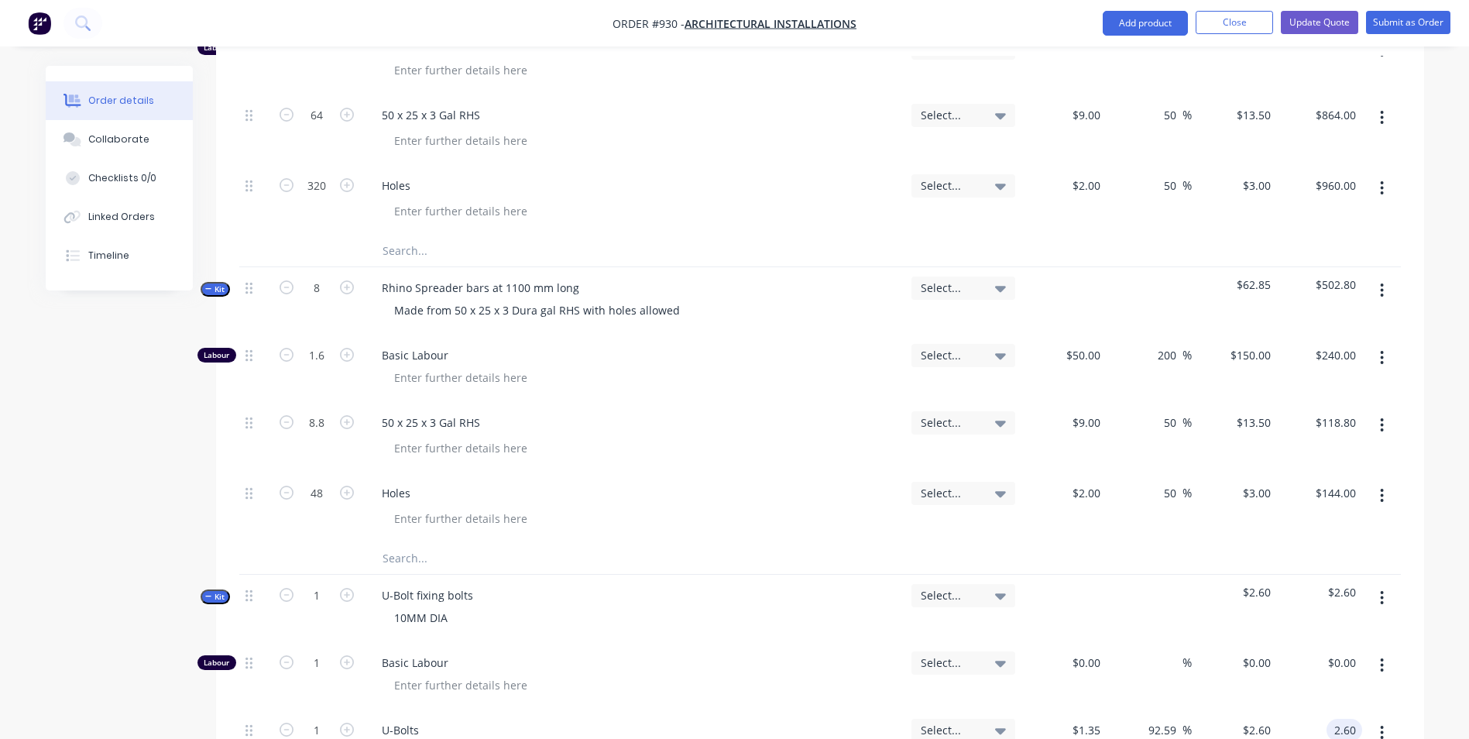
scroll to position [917, 0]
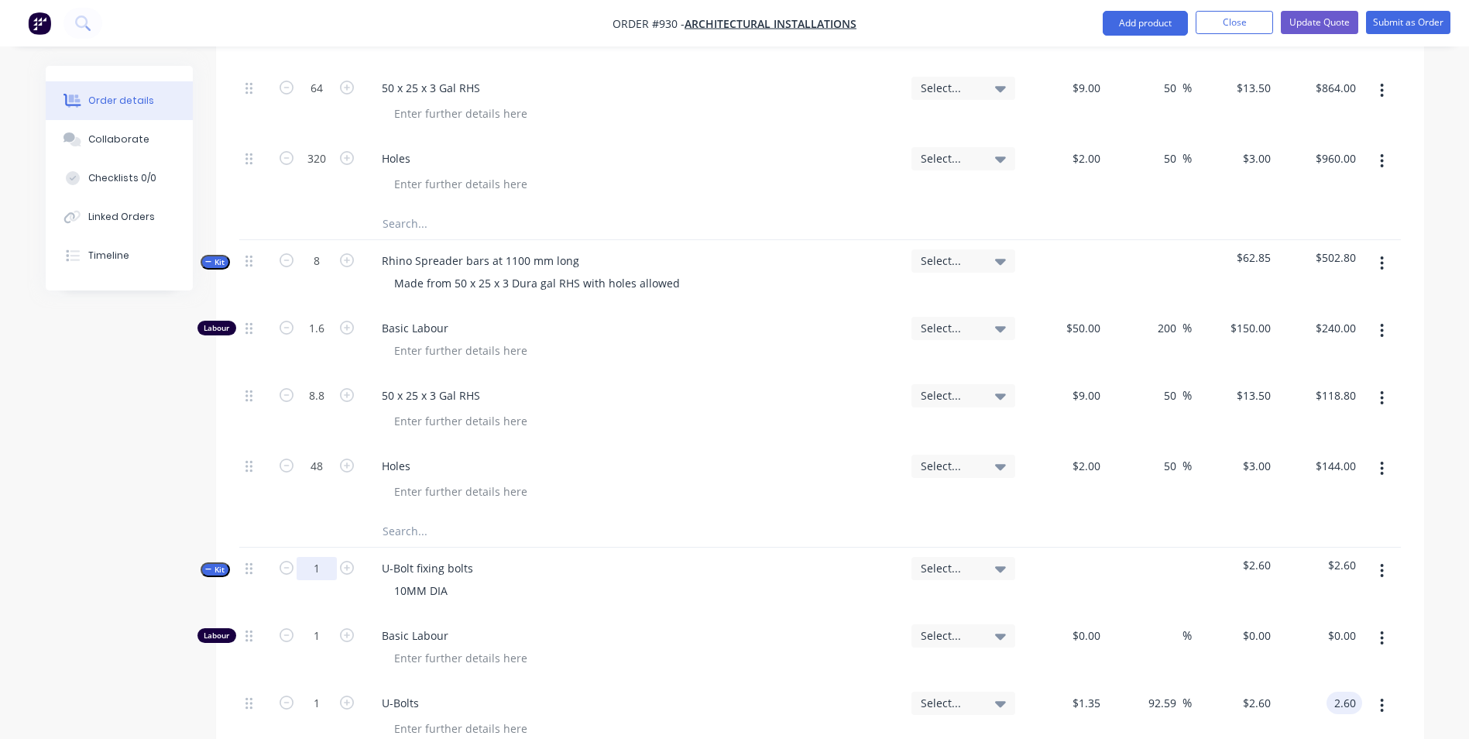
type input "$2.60"
click at [331, 557] on input "1" at bounding box center [317, 568] width 40 height 23
type input "634"
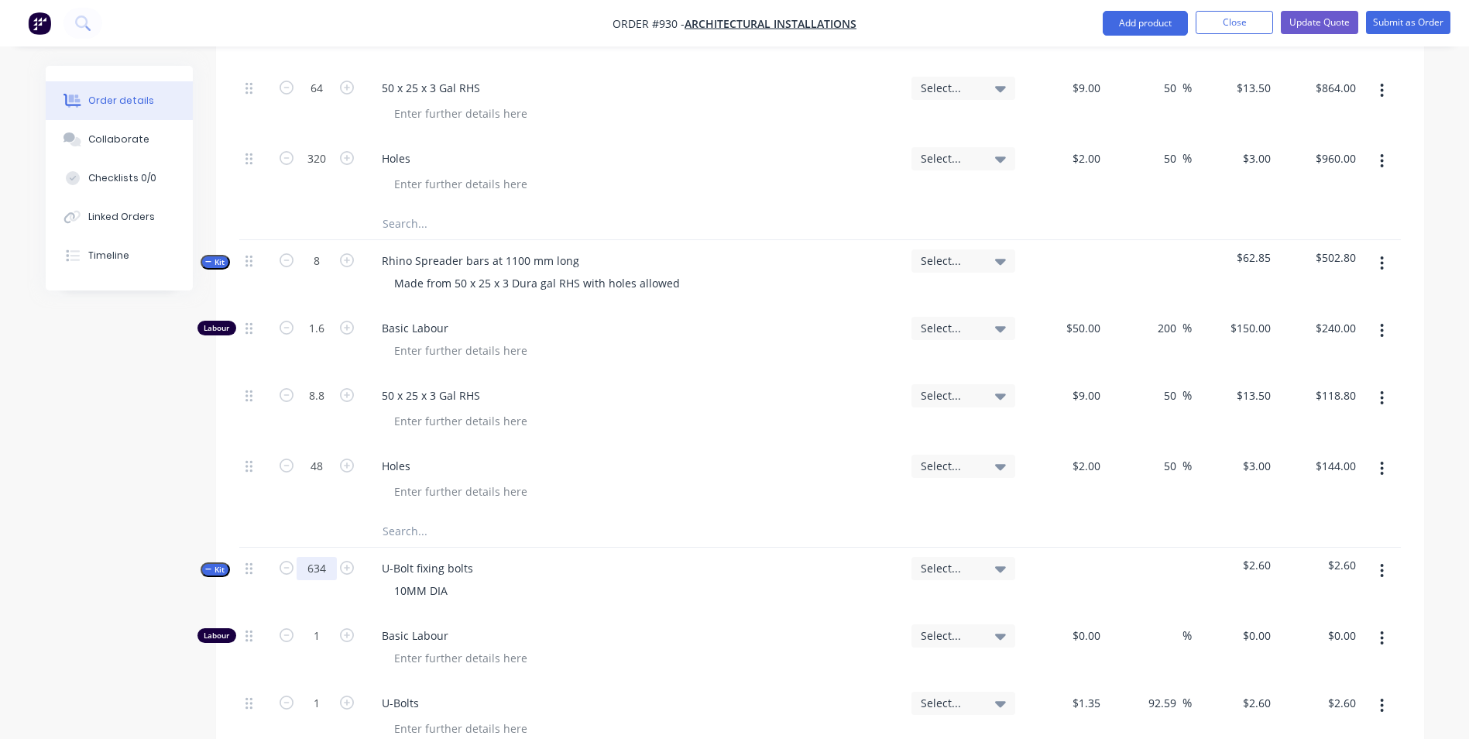
type input "$1,648.40"
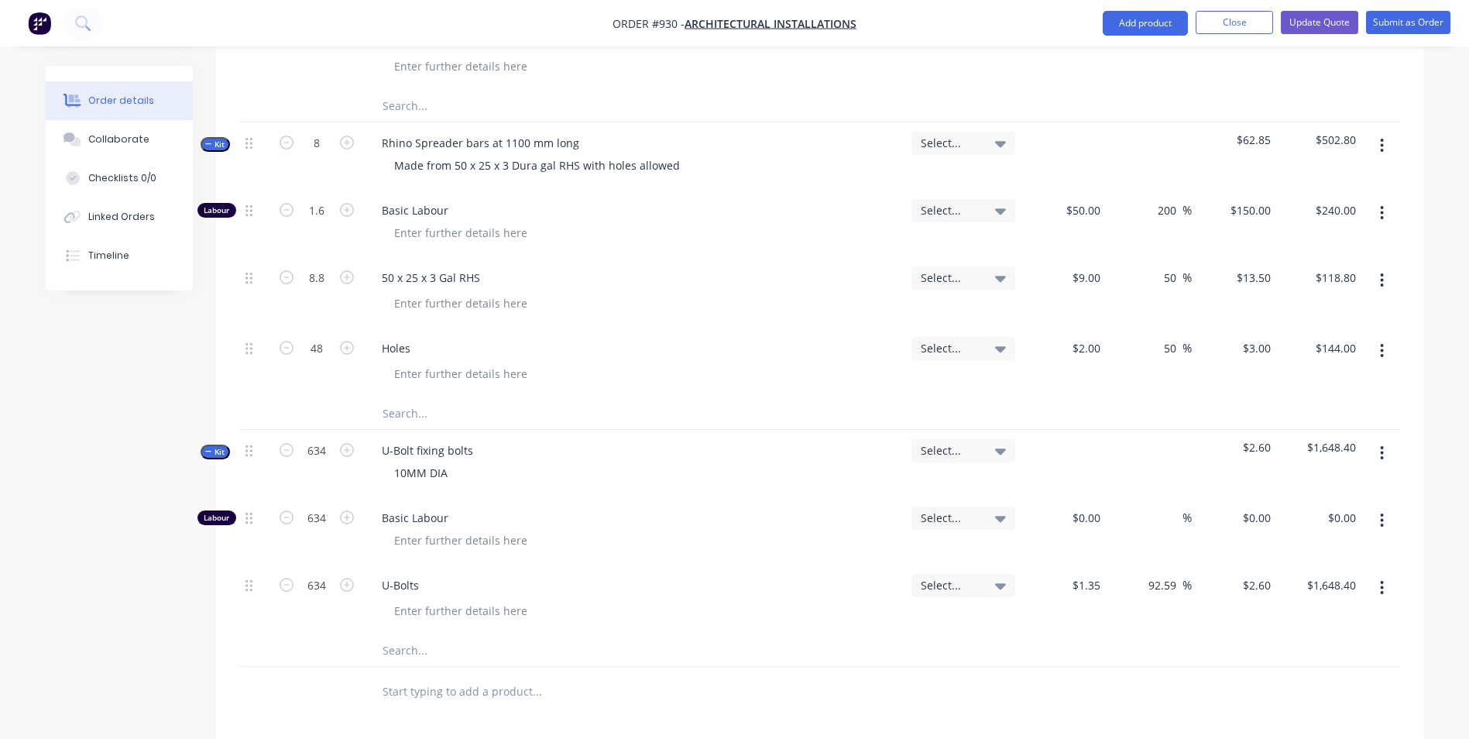
scroll to position [1044, 0]
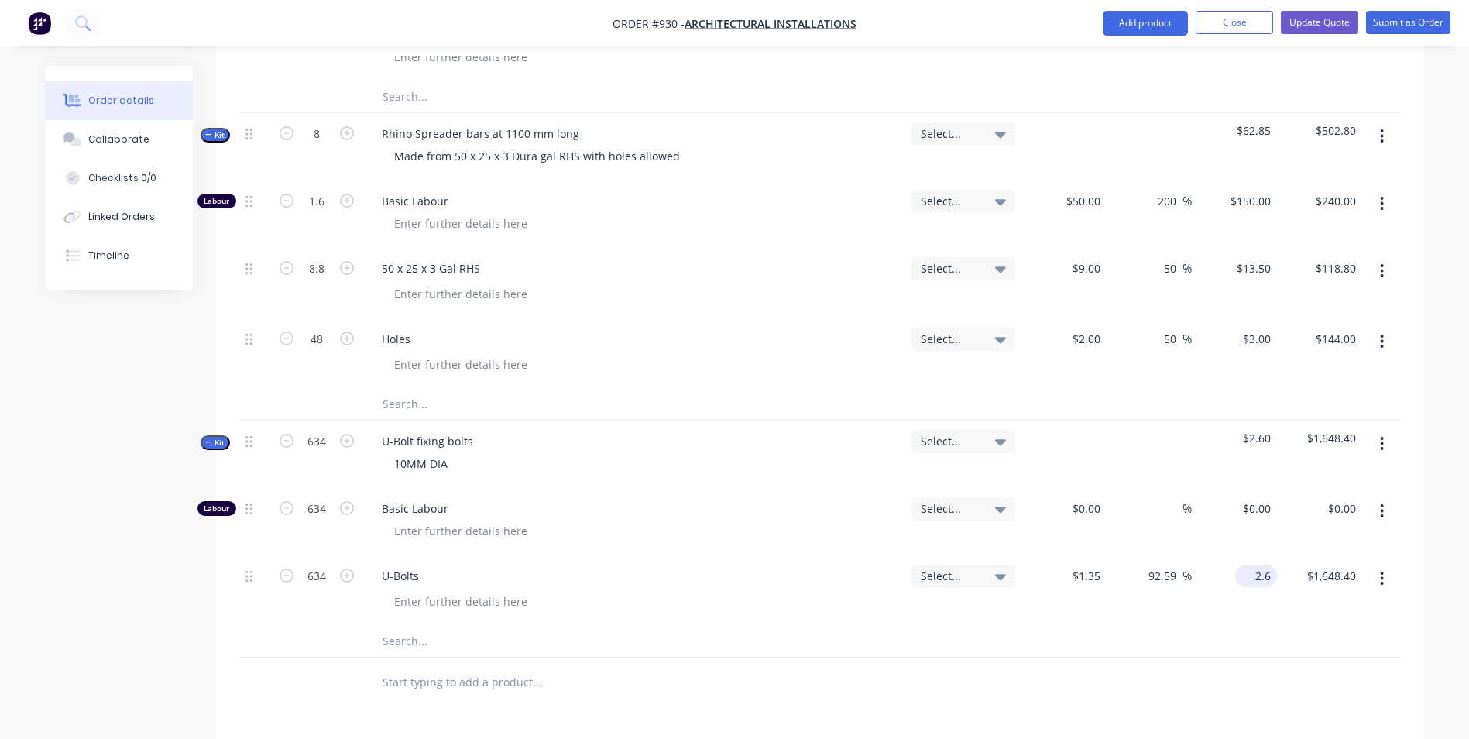
click at [1273, 565] on input "2.6" at bounding box center [1260, 576] width 36 height 22
type input "2.638"
type input "95.41"
type input "$2.638"
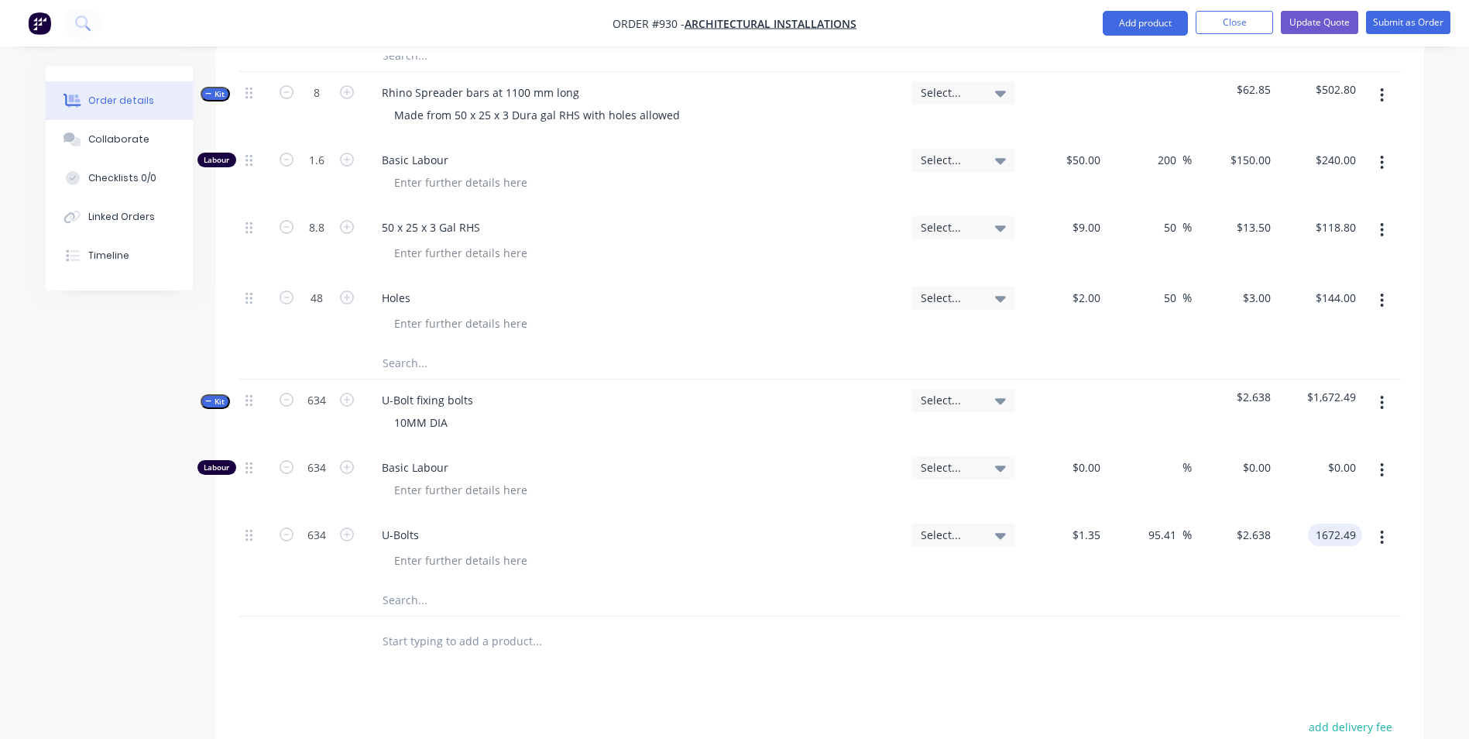
scroll to position [1121, 0]
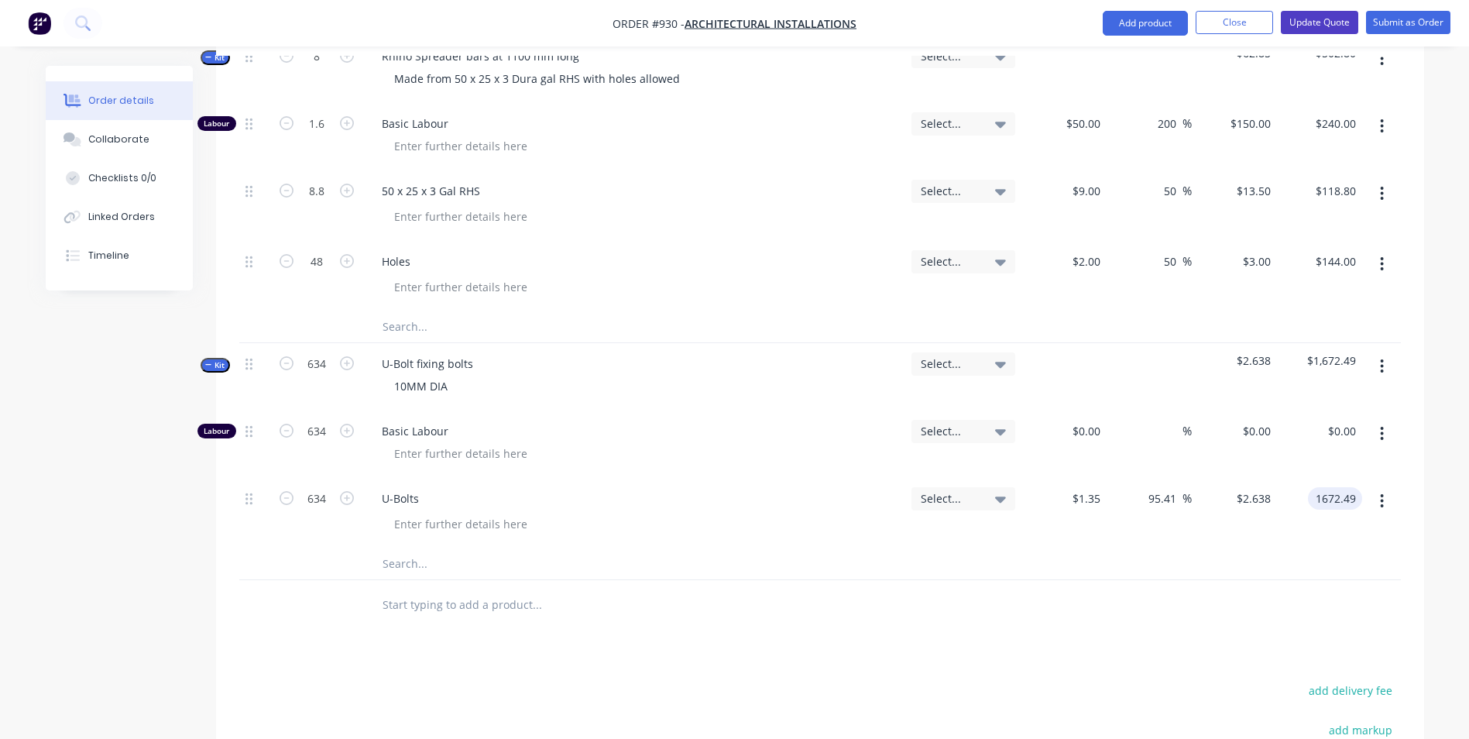
click at [1321, 22] on button "Update Quote" at bounding box center [1319, 22] width 77 height 23
type input "$1,672.49"
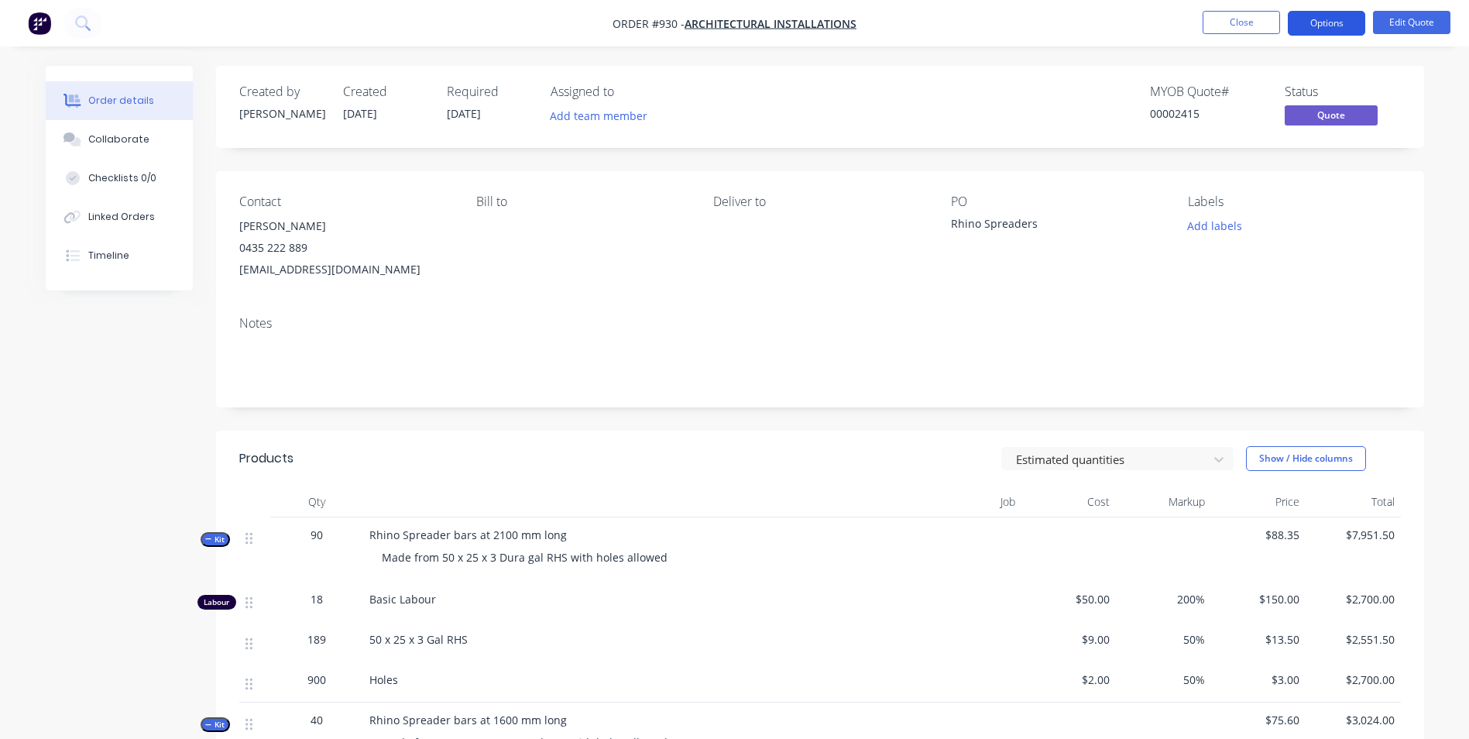
click at [1325, 30] on button "Options" at bounding box center [1326, 23] width 77 height 25
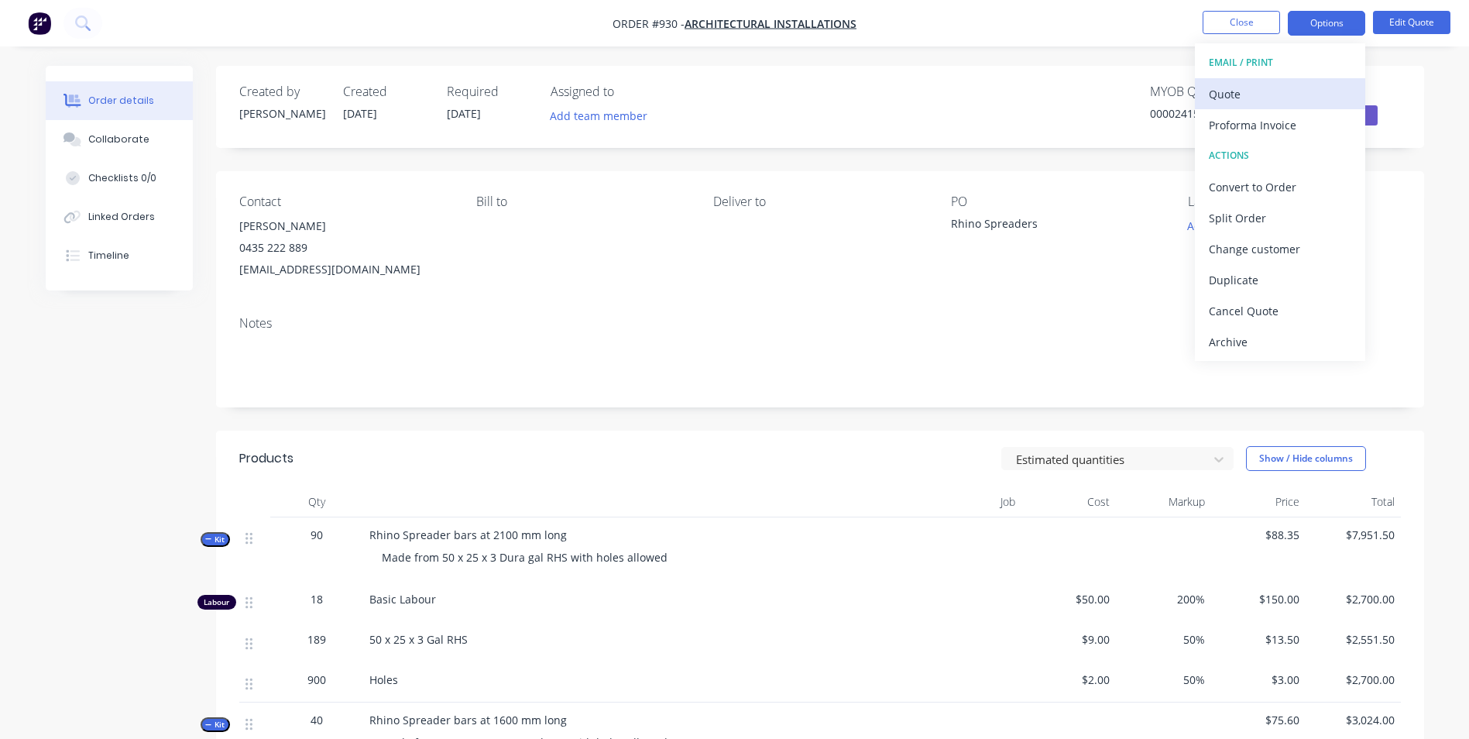
click at [1242, 94] on div "Quote" at bounding box center [1280, 94] width 143 height 22
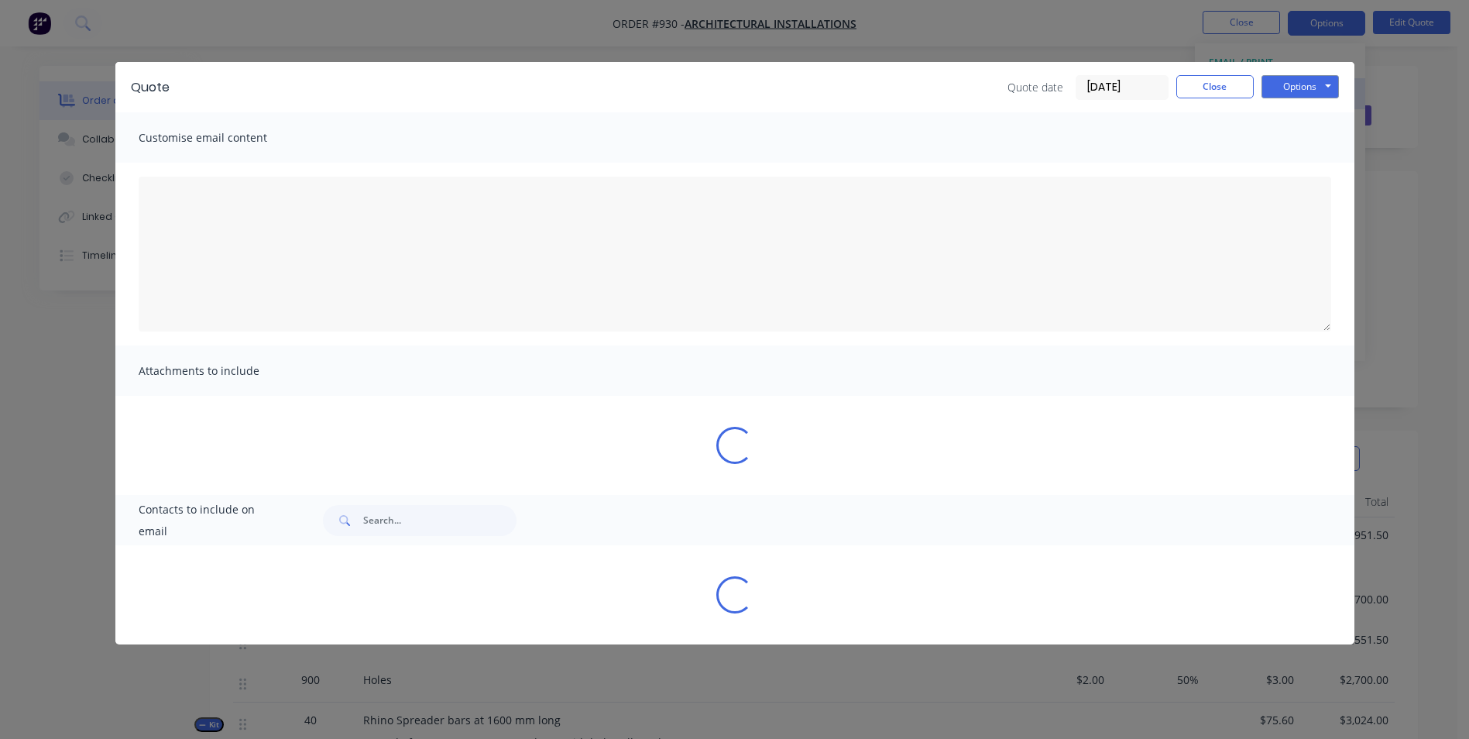
type textarea "A PDF copy of the quote has been attached to this email. To view your quote onl…"
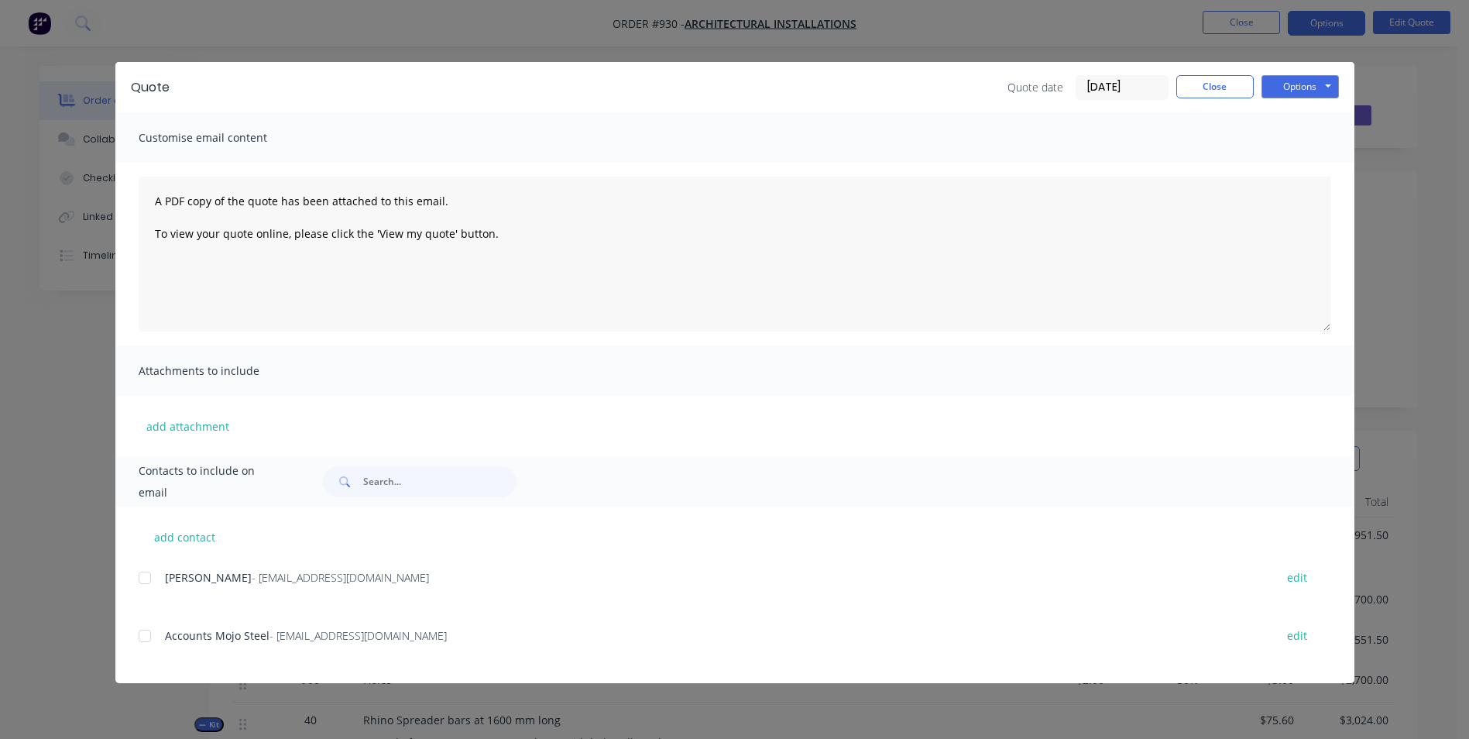
click at [147, 579] on div at bounding box center [144, 577] width 31 height 31
click at [1290, 84] on button "Options" at bounding box center [1300, 86] width 77 height 23
click at [1305, 171] on button "Email" at bounding box center [1311, 166] width 99 height 26
click at [740, 359] on div "Attachments to include" at bounding box center [734, 370] width 1239 height 50
click at [740, 361] on div "Attachments to include" at bounding box center [734, 370] width 1239 height 50
